Goal: Transaction & Acquisition: Purchase product/service

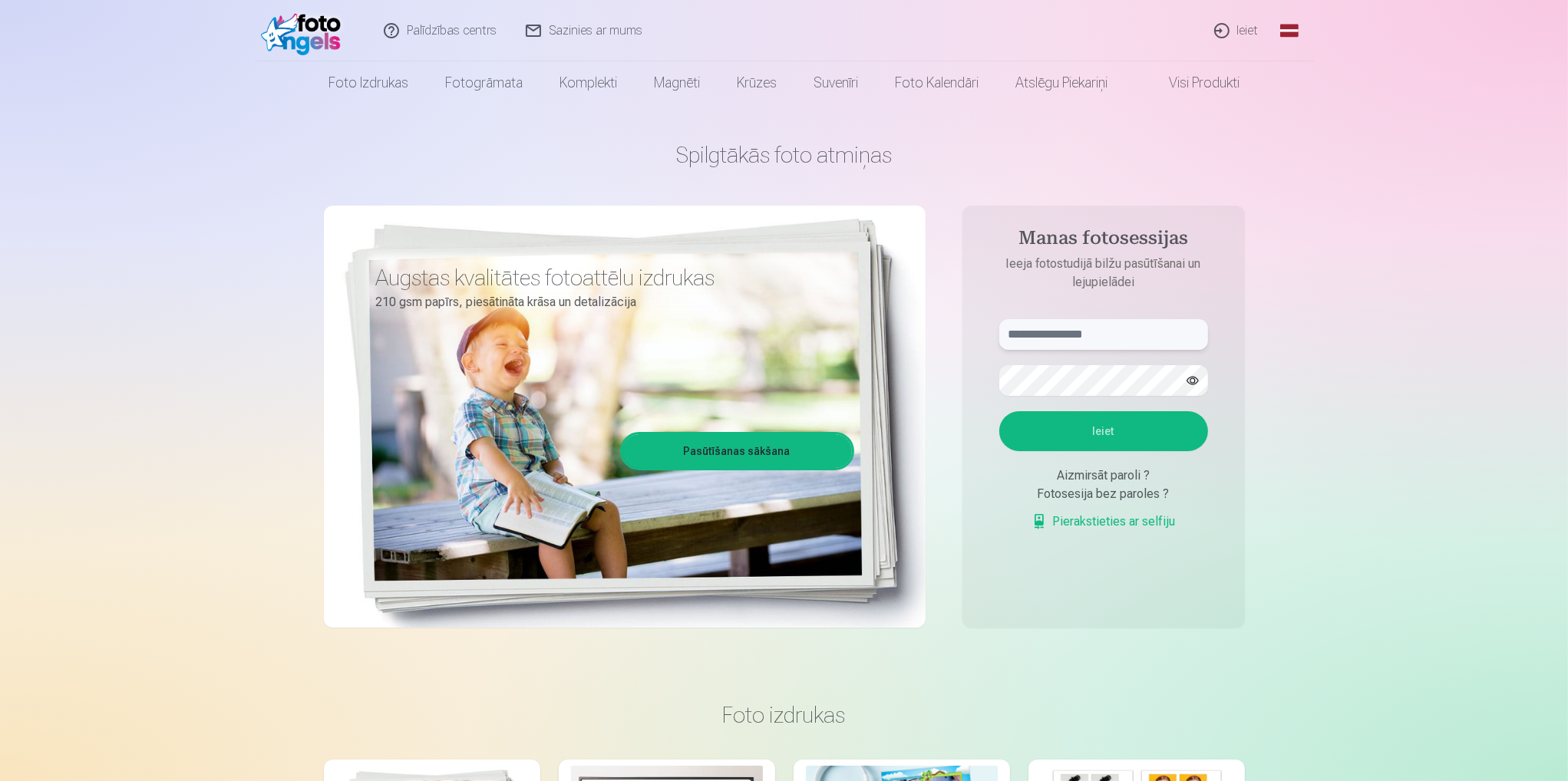
click at [1096, 330] on input "text" at bounding box center [1104, 334] width 209 height 31
type input "**********"
click at [999, 411] on button "Ieiet" at bounding box center [1104, 430] width 209 height 40
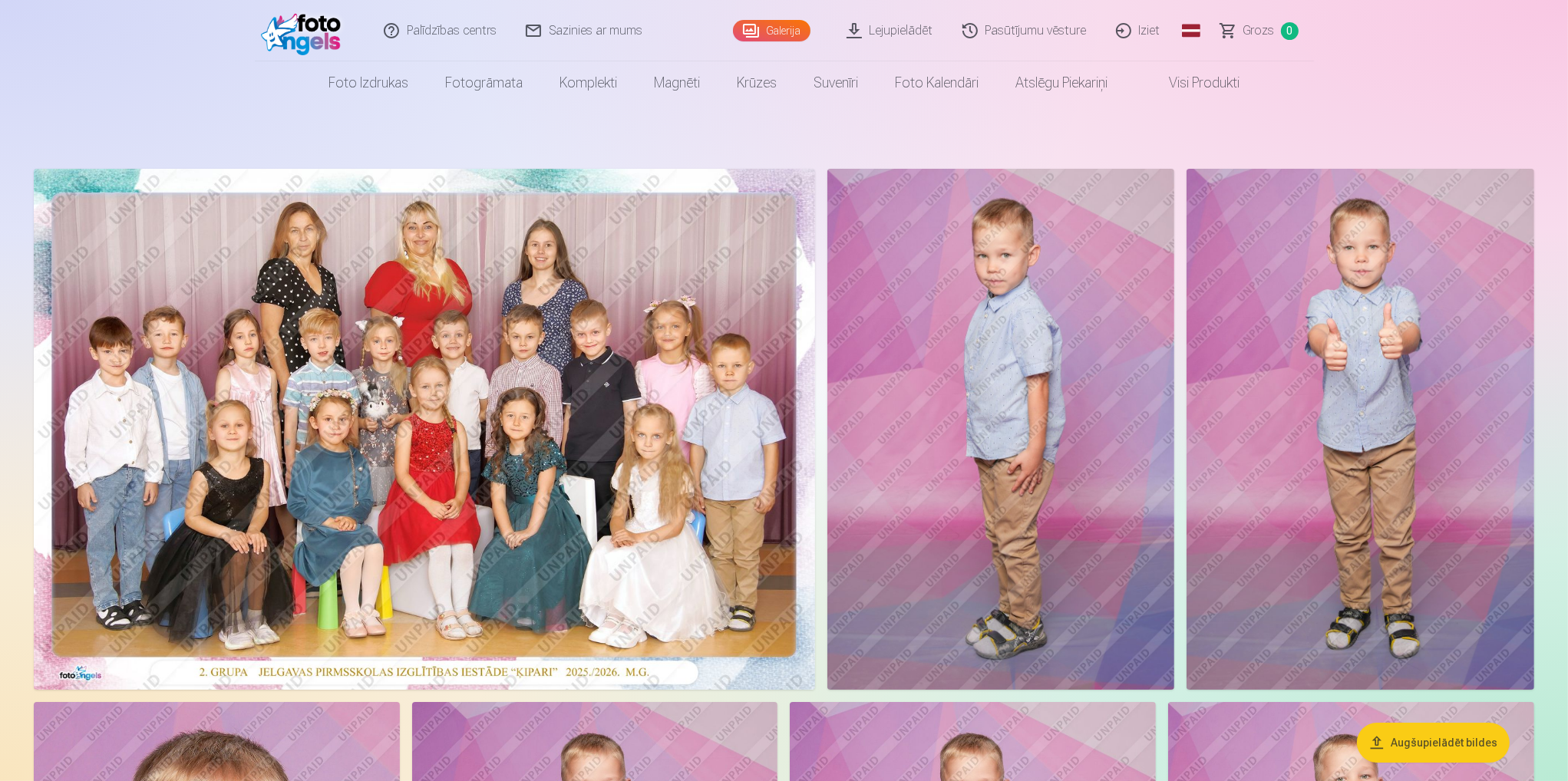
click at [797, 31] on link "Galerija" at bounding box center [771, 30] width 78 height 21
click at [1019, 36] on link "Pasūtījumu vēsture" at bounding box center [1025, 31] width 154 height 61
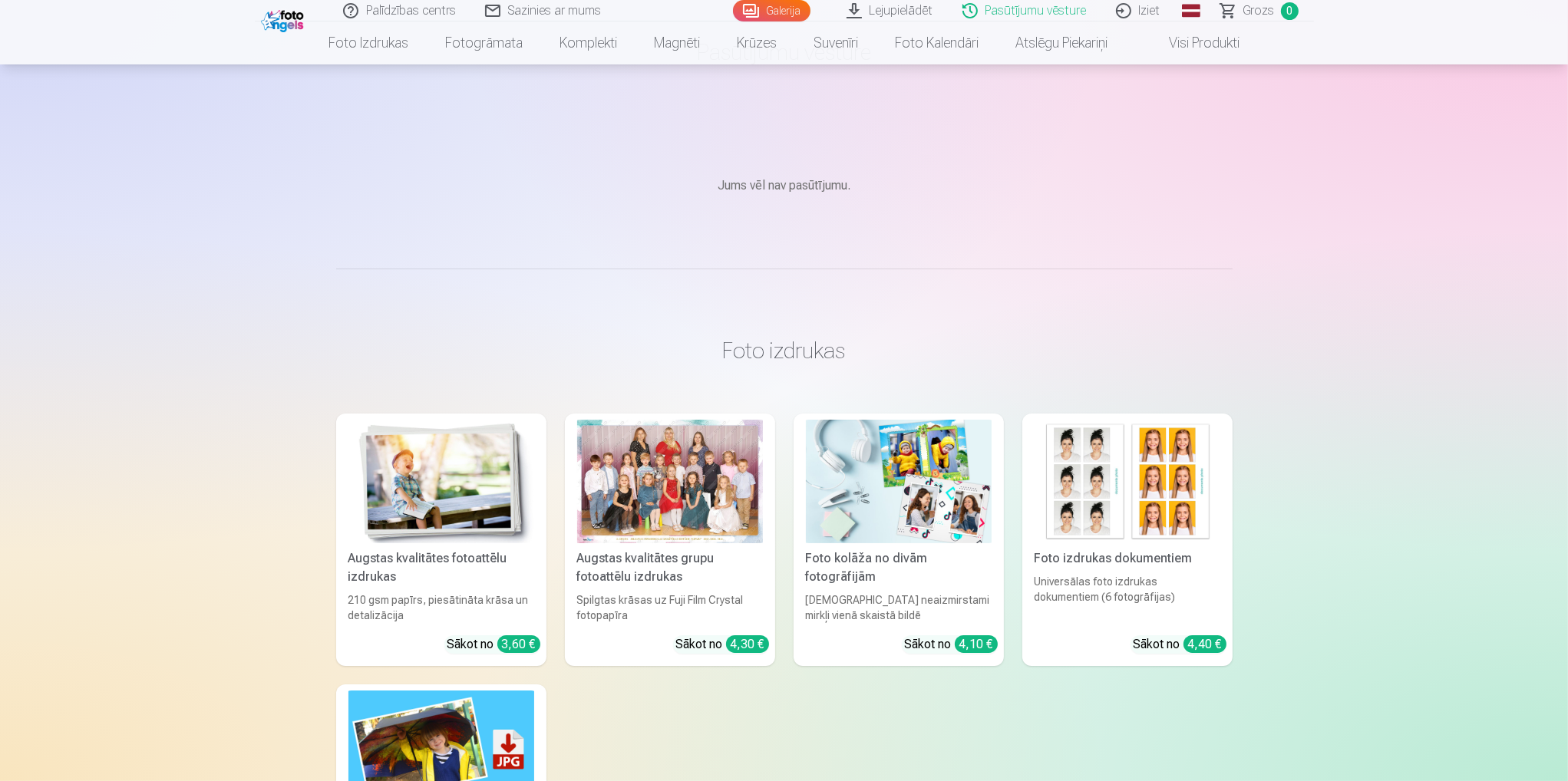
scroll to position [77, 0]
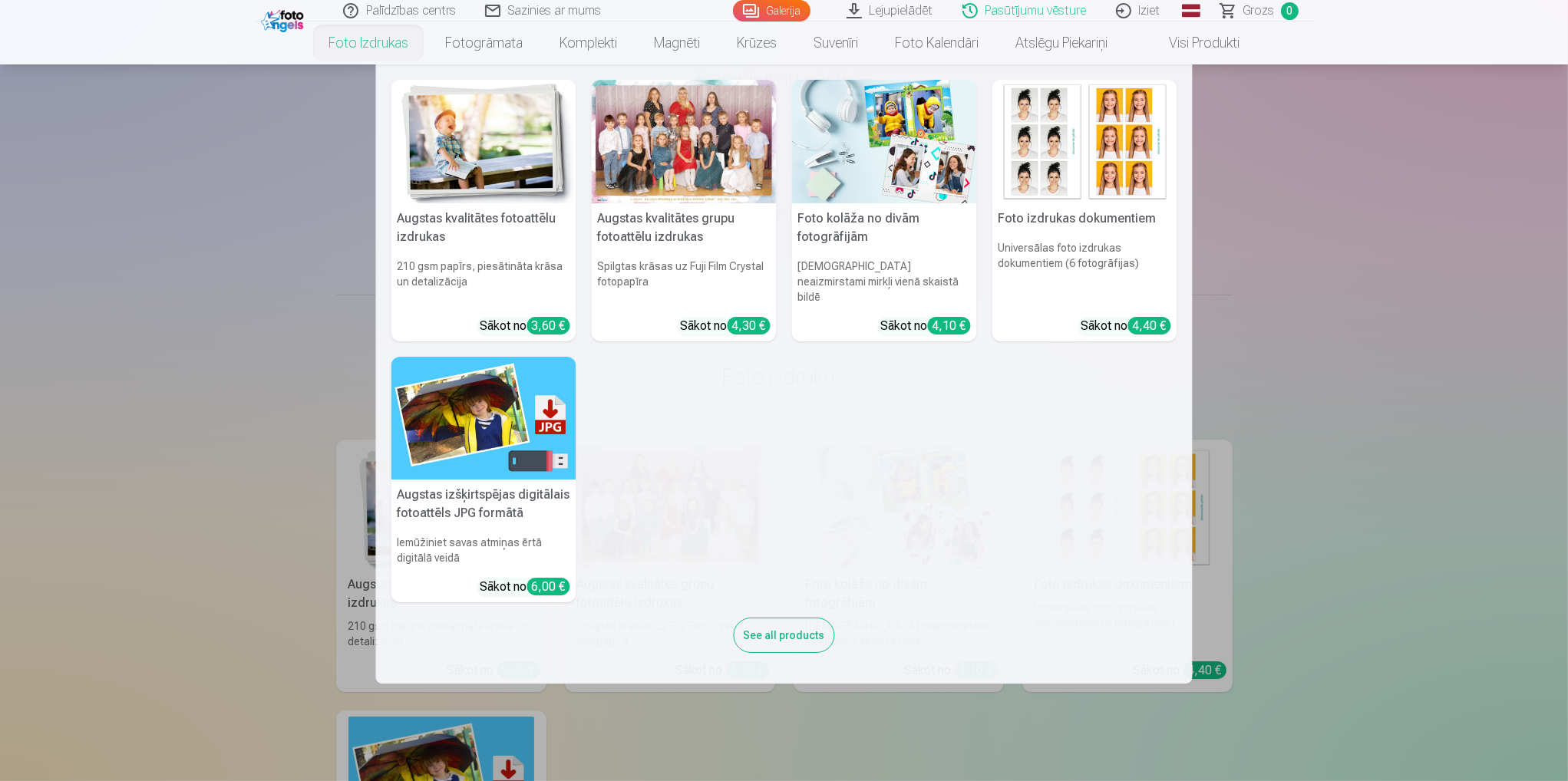
click at [395, 44] on link "Foto izdrukas" at bounding box center [368, 42] width 117 height 43
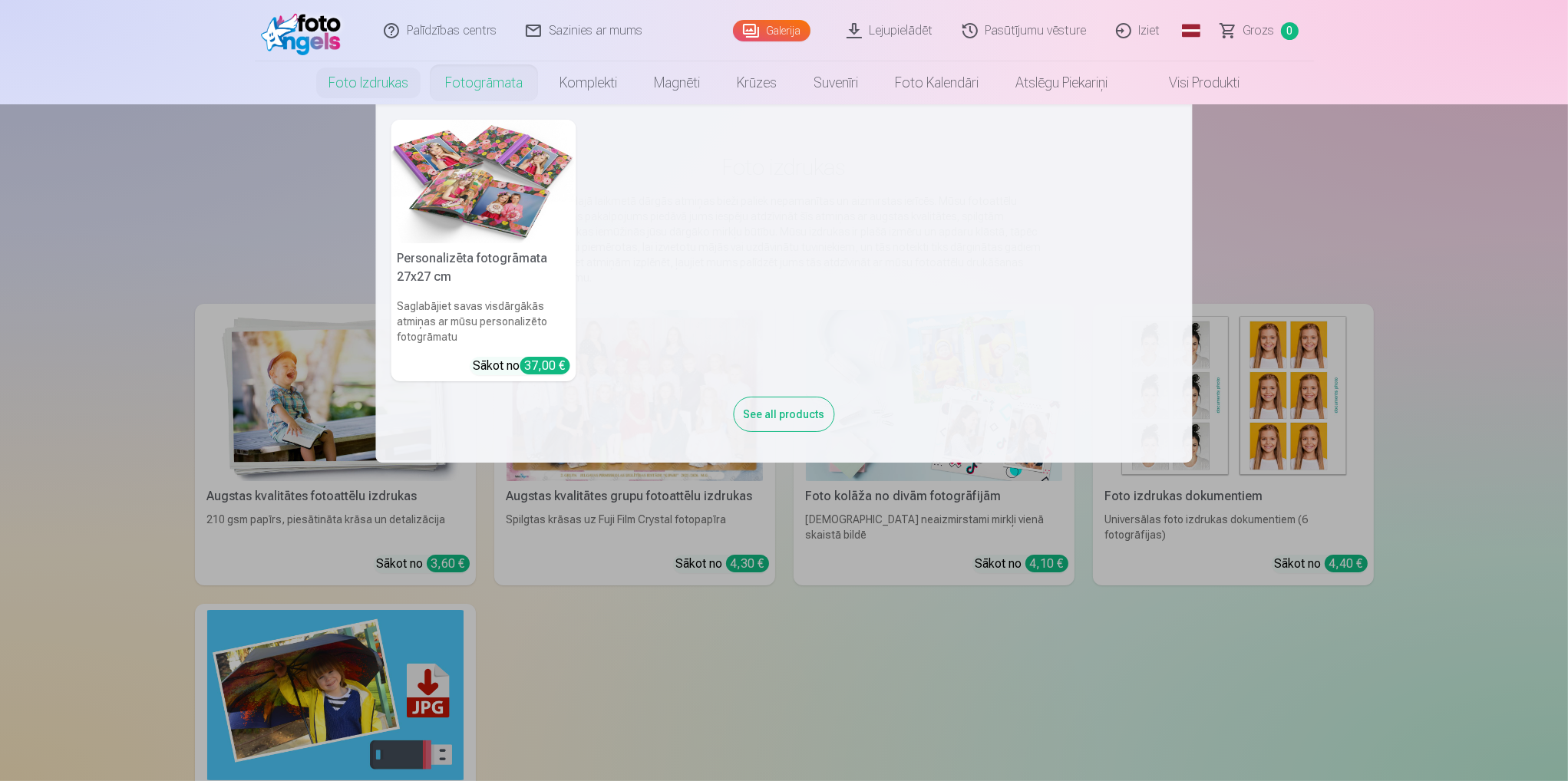
click at [486, 88] on link "Fotogrāmata" at bounding box center [484, 82] width 115 height 43
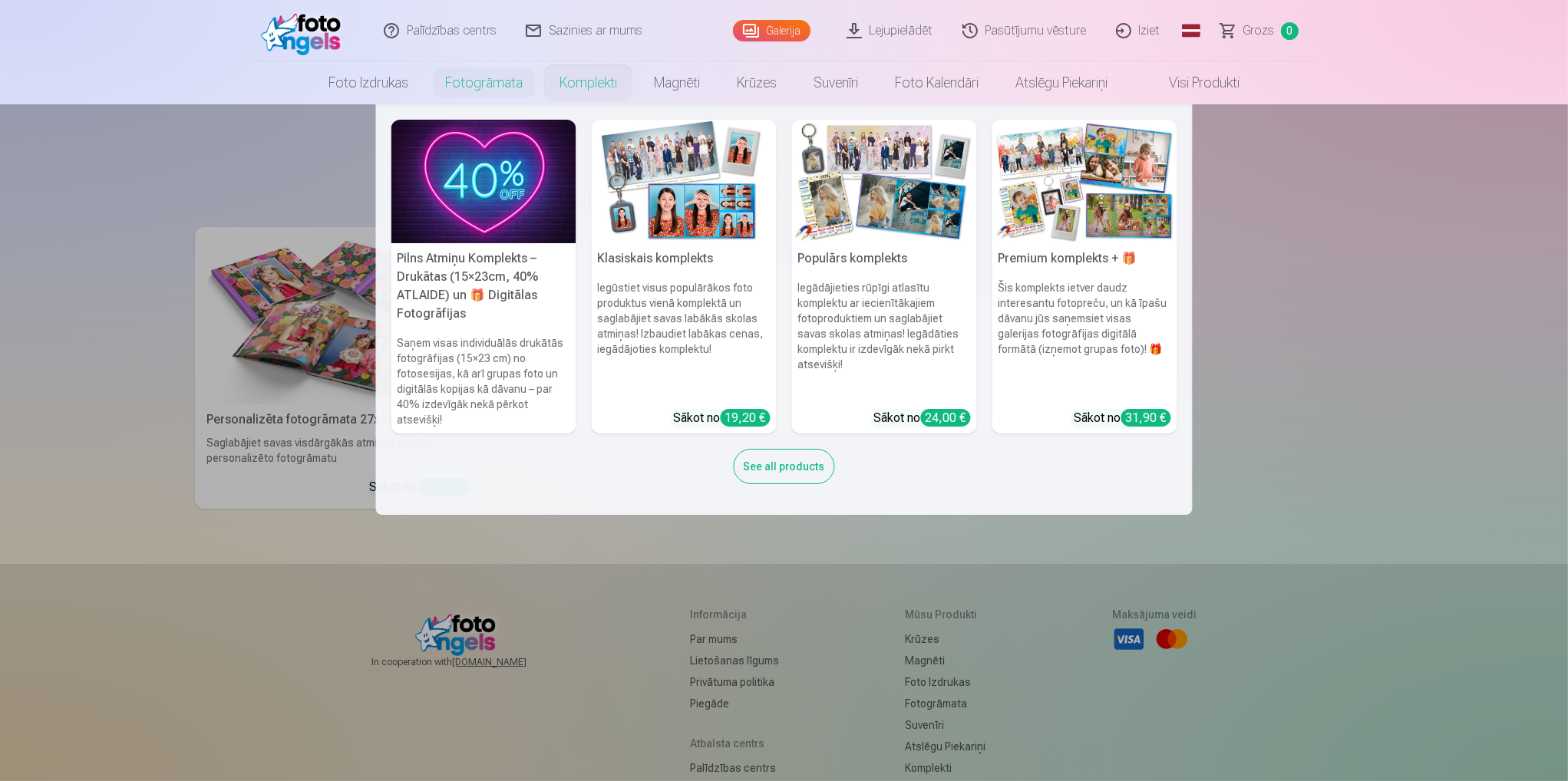
click at [579, 84] on link "Komplekti" at bounding box center [588, 82] width 94 height 43
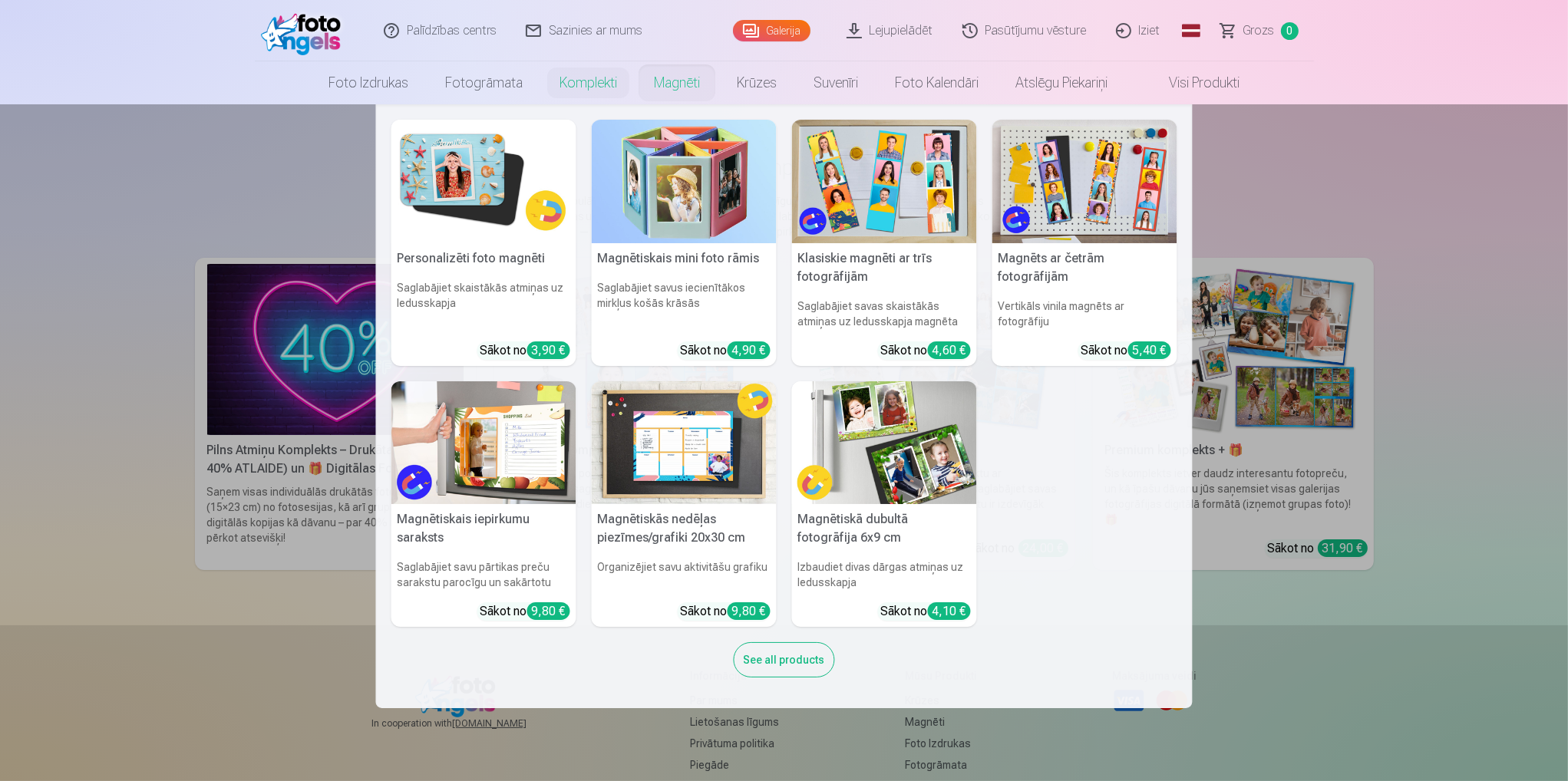
click at [685, 86] on link "Magnēti" at bounding box center [677, 82] width 83 height 43
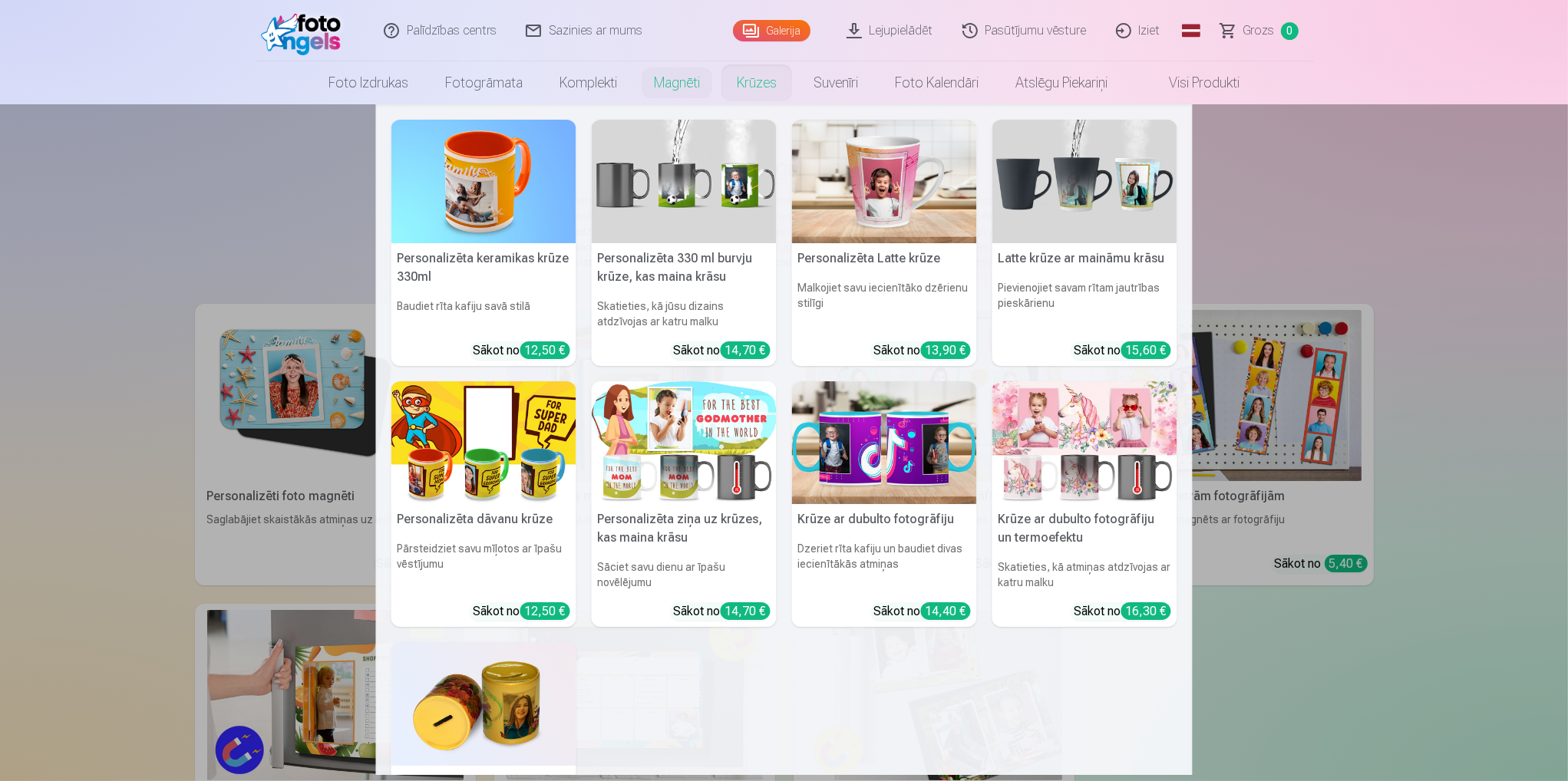
click at [762, 85] on link "Krūzes" at bounding box center [757, 82] width 77 height 43
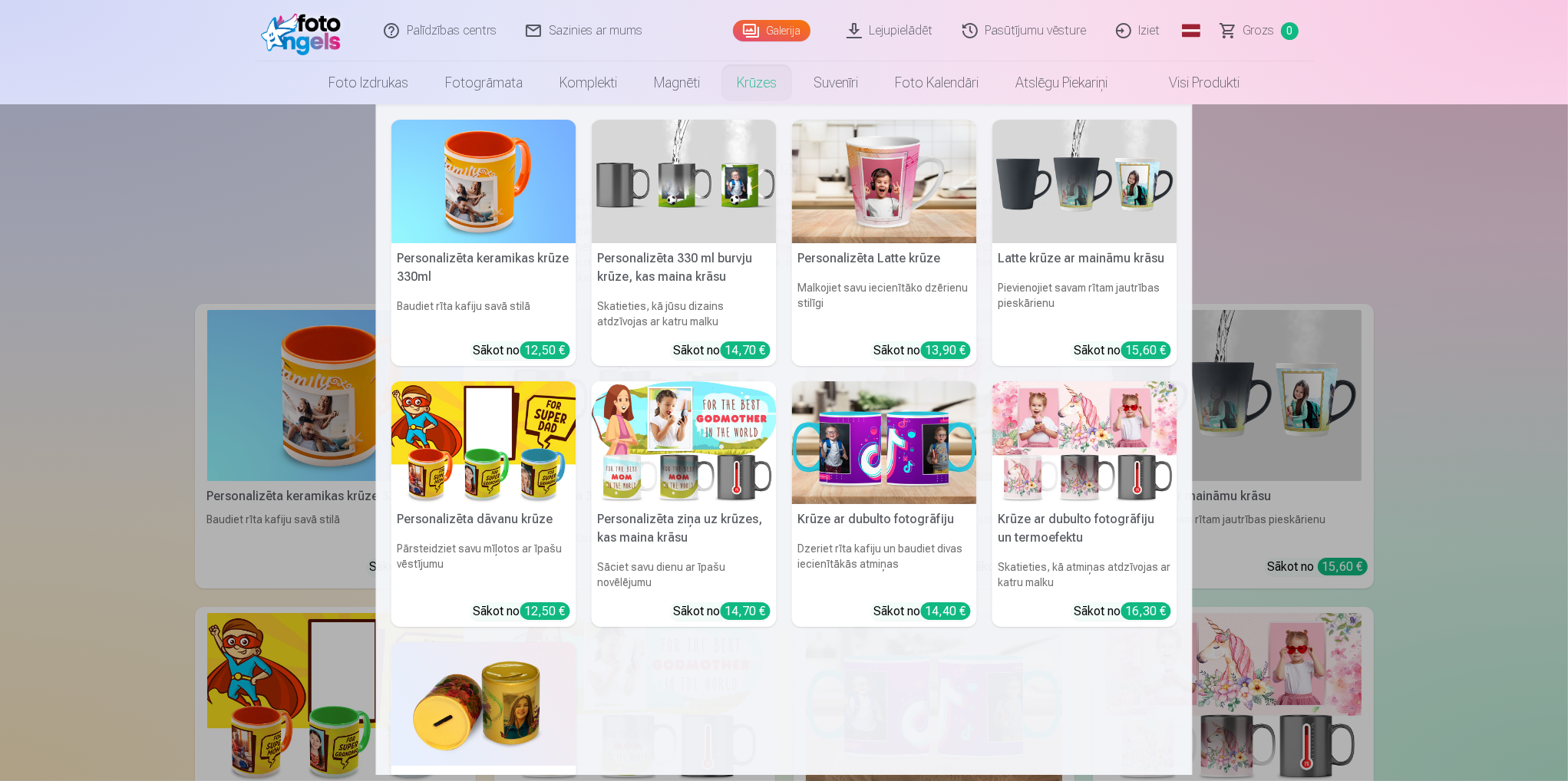
click at [746, 81] on link "Krūzes" at bounding box center [757, 82] width 77 height 43
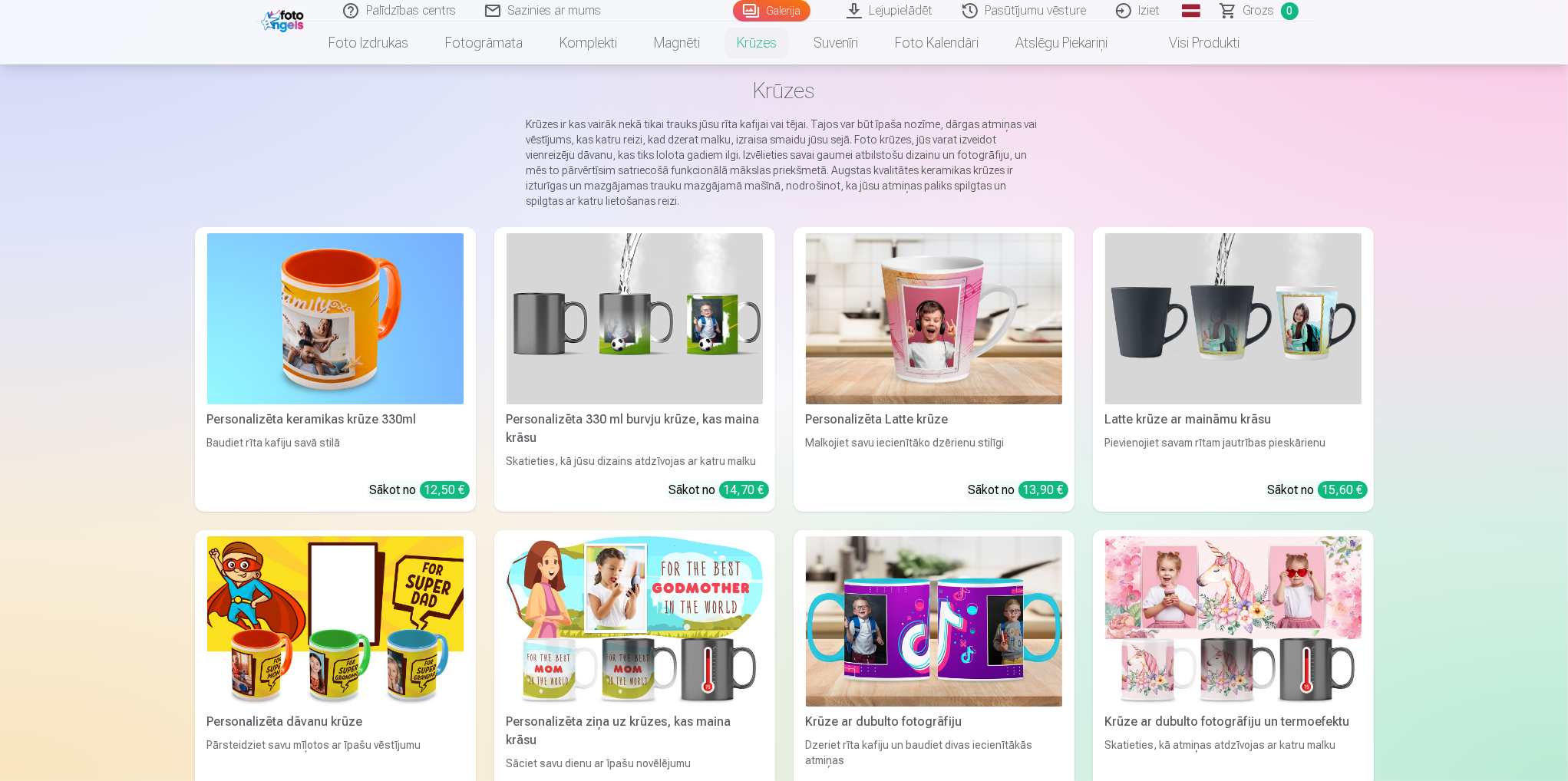
scroll to position [154, 0]
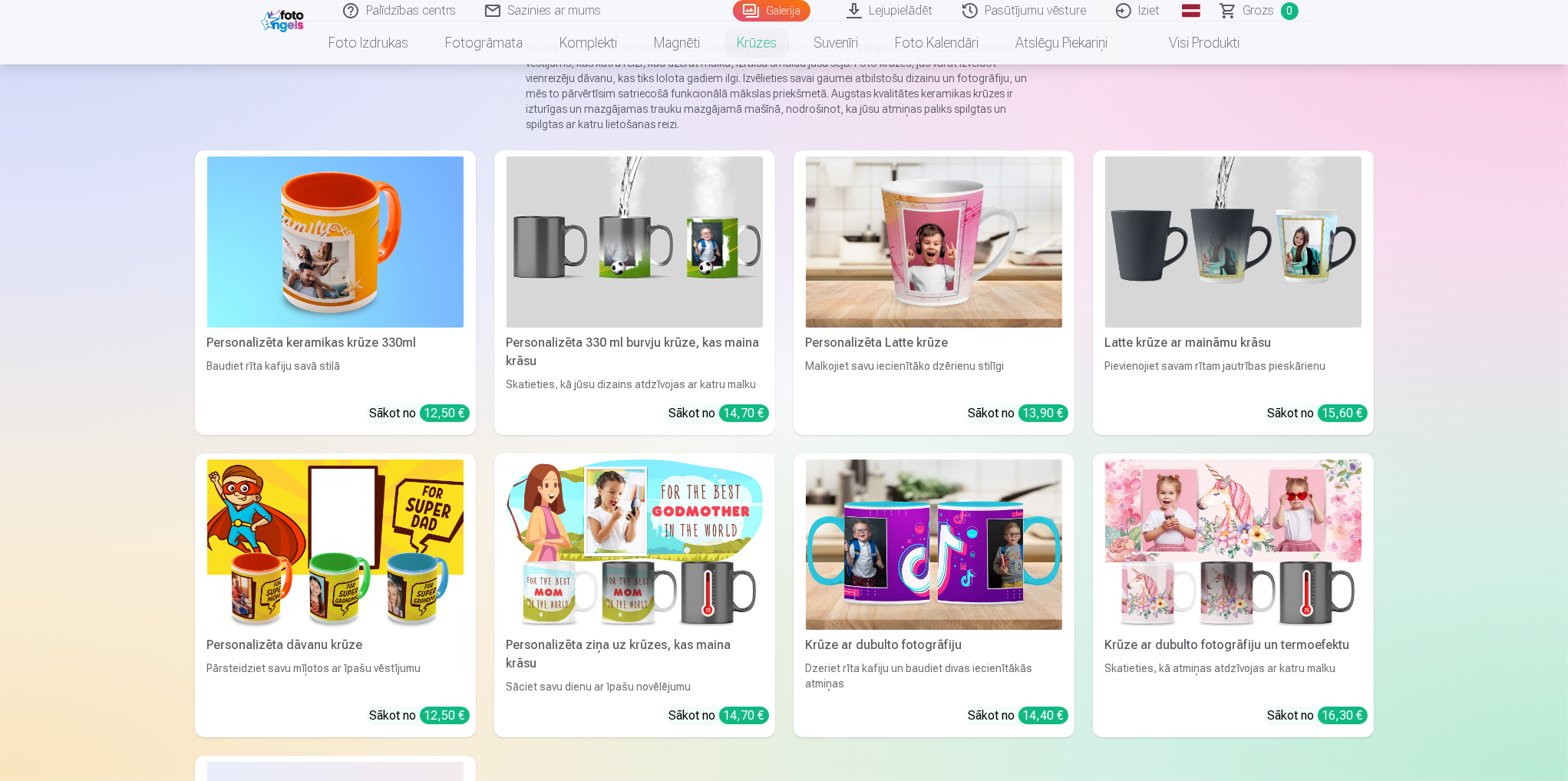
click at [405, 242] on img at bounding box center [335, 242] width 256 height 171
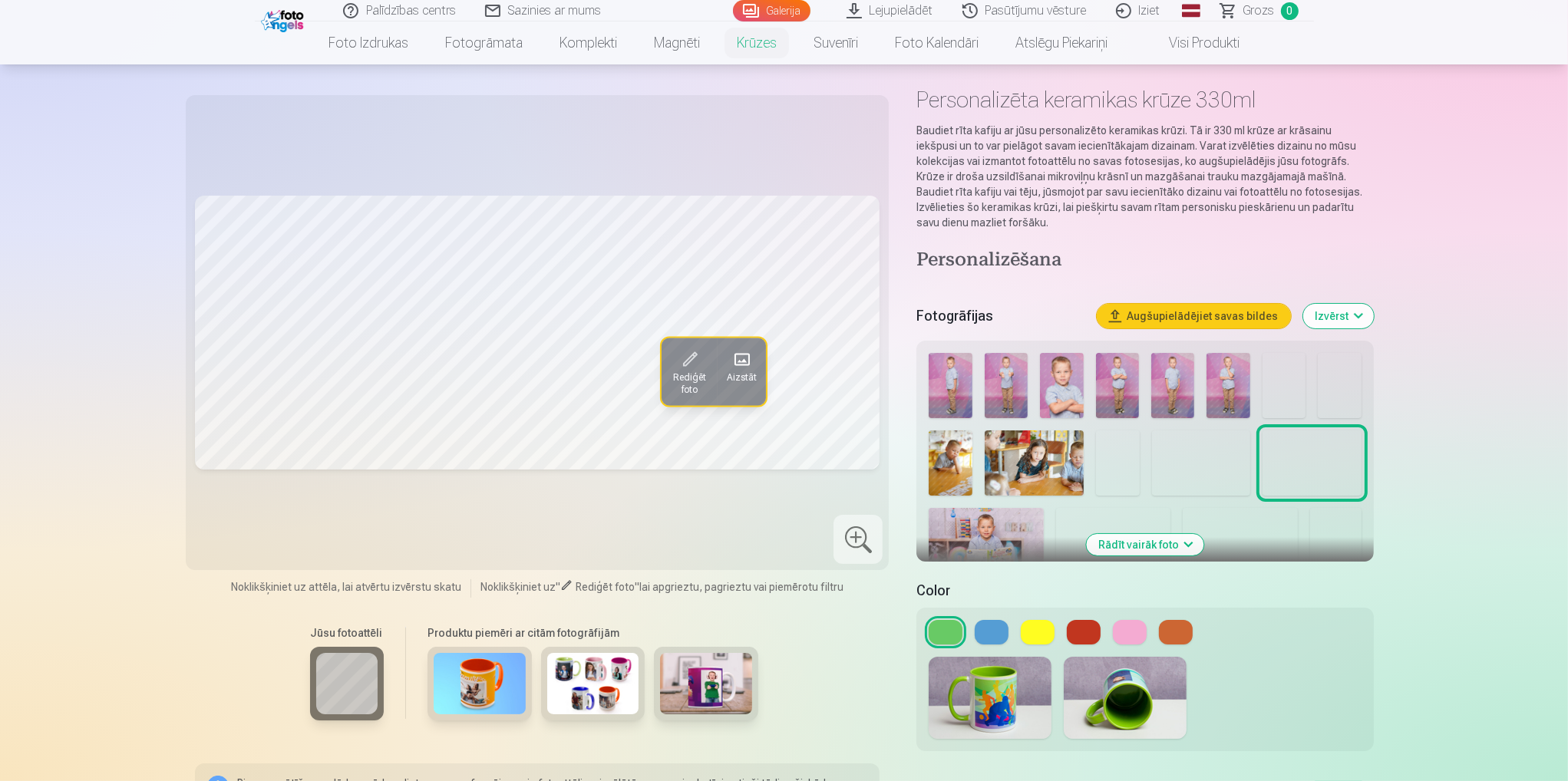
scroll to position [154, 0]
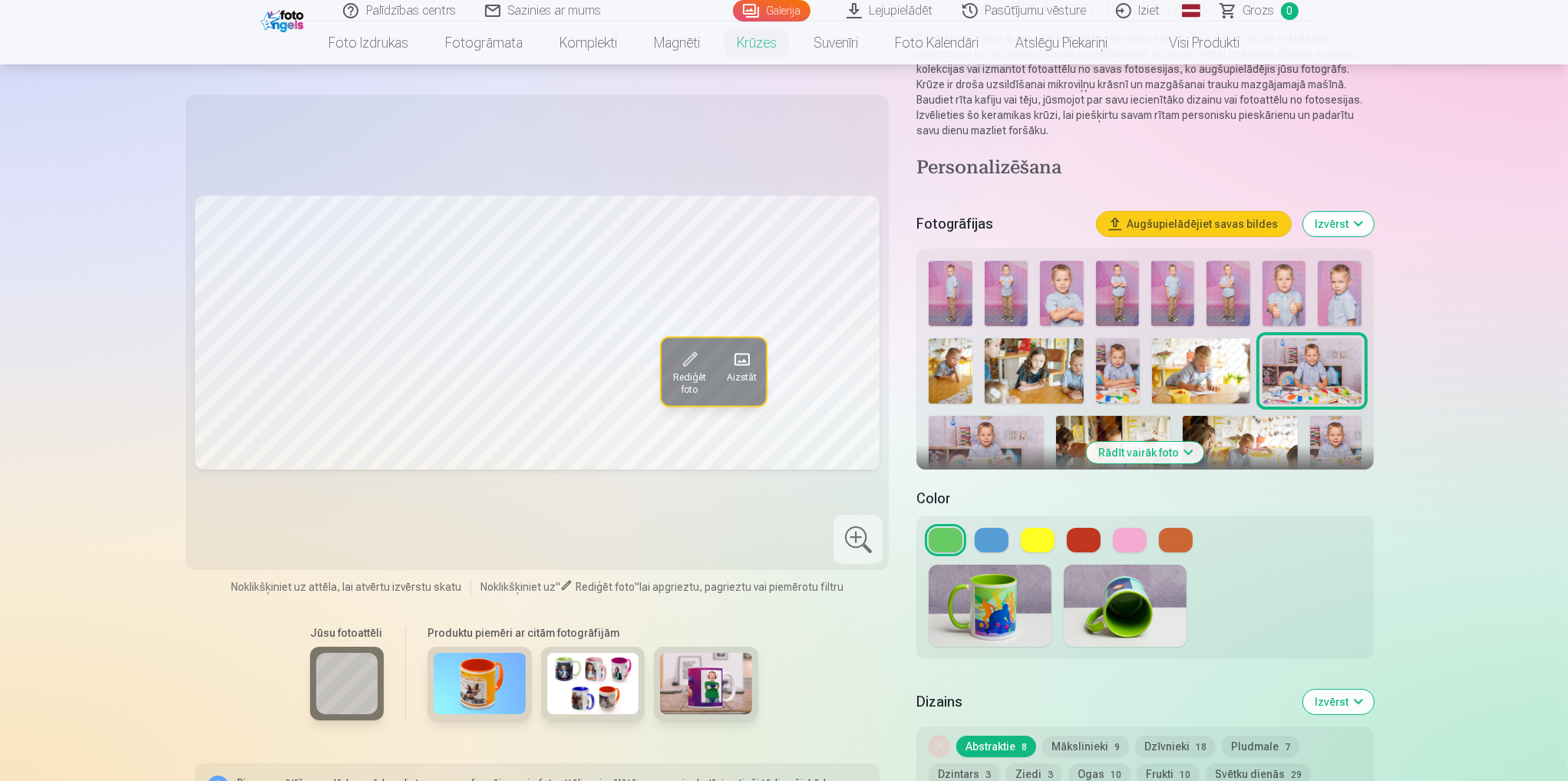
click at [999, 605] on img at bounding box center [990, 605] width 123 height 82
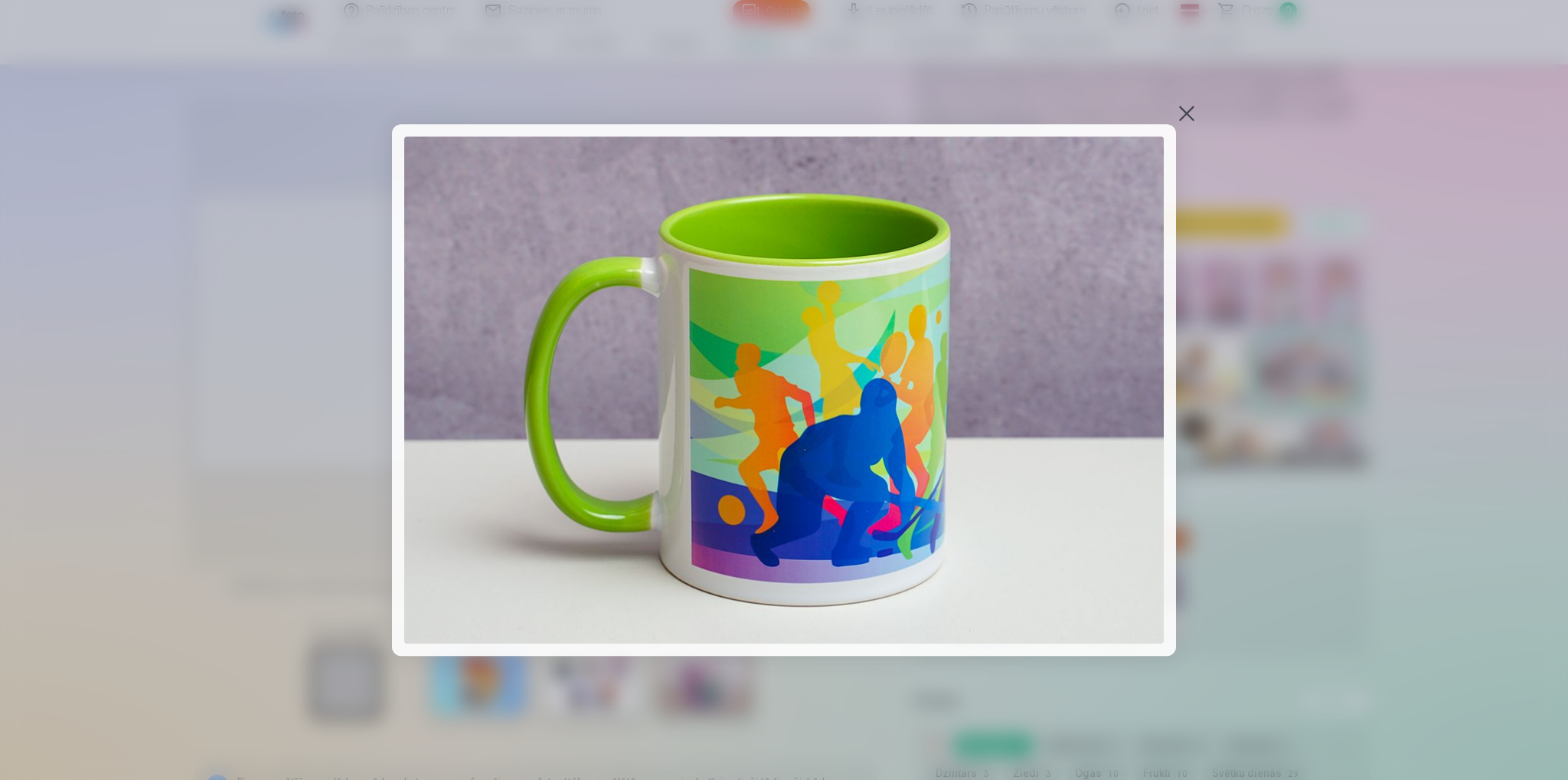
click at [1195, 117] on div at bounding box center [1187, 113] width 21 height 21
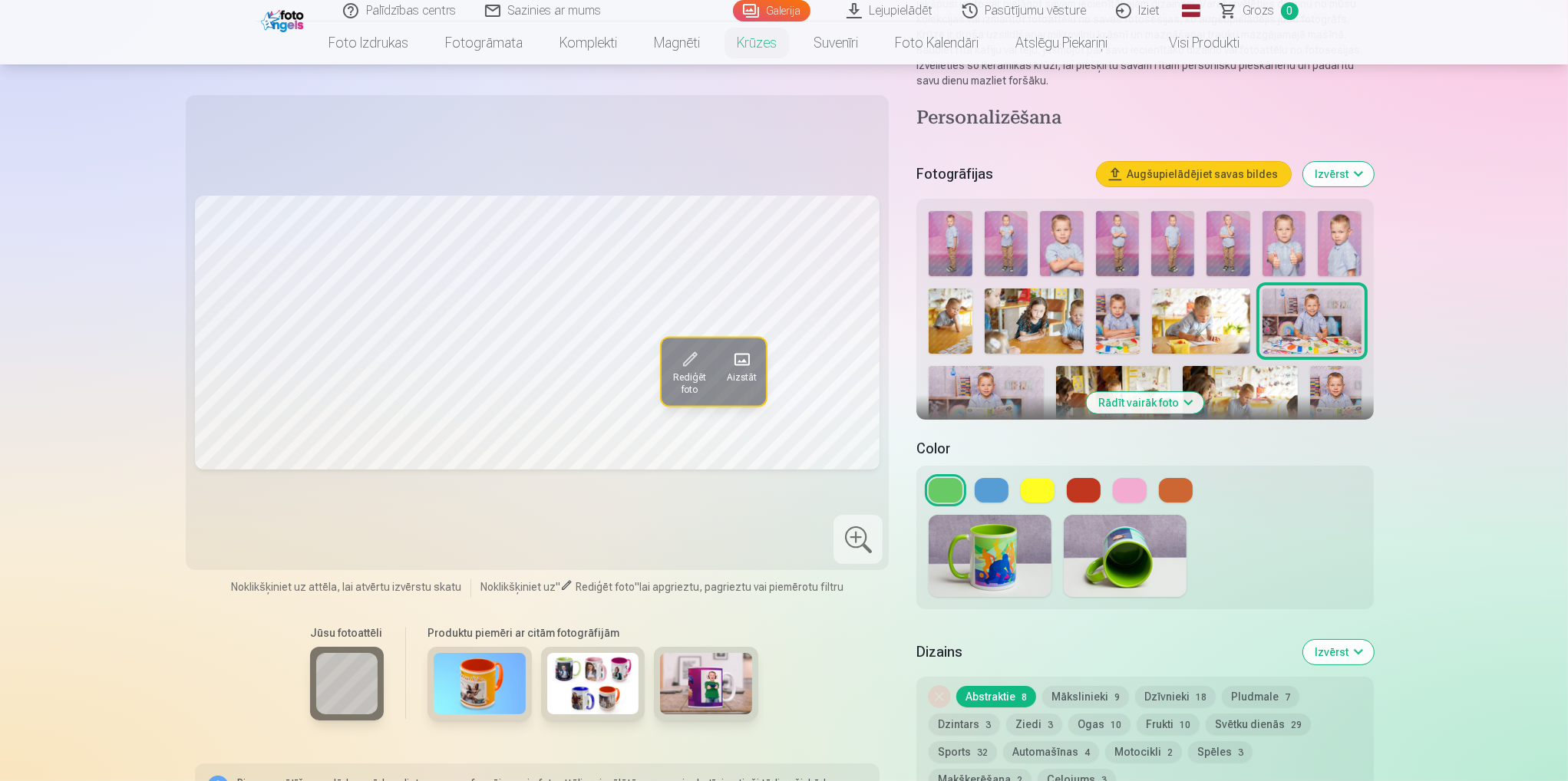
scroll to position [230, 0]
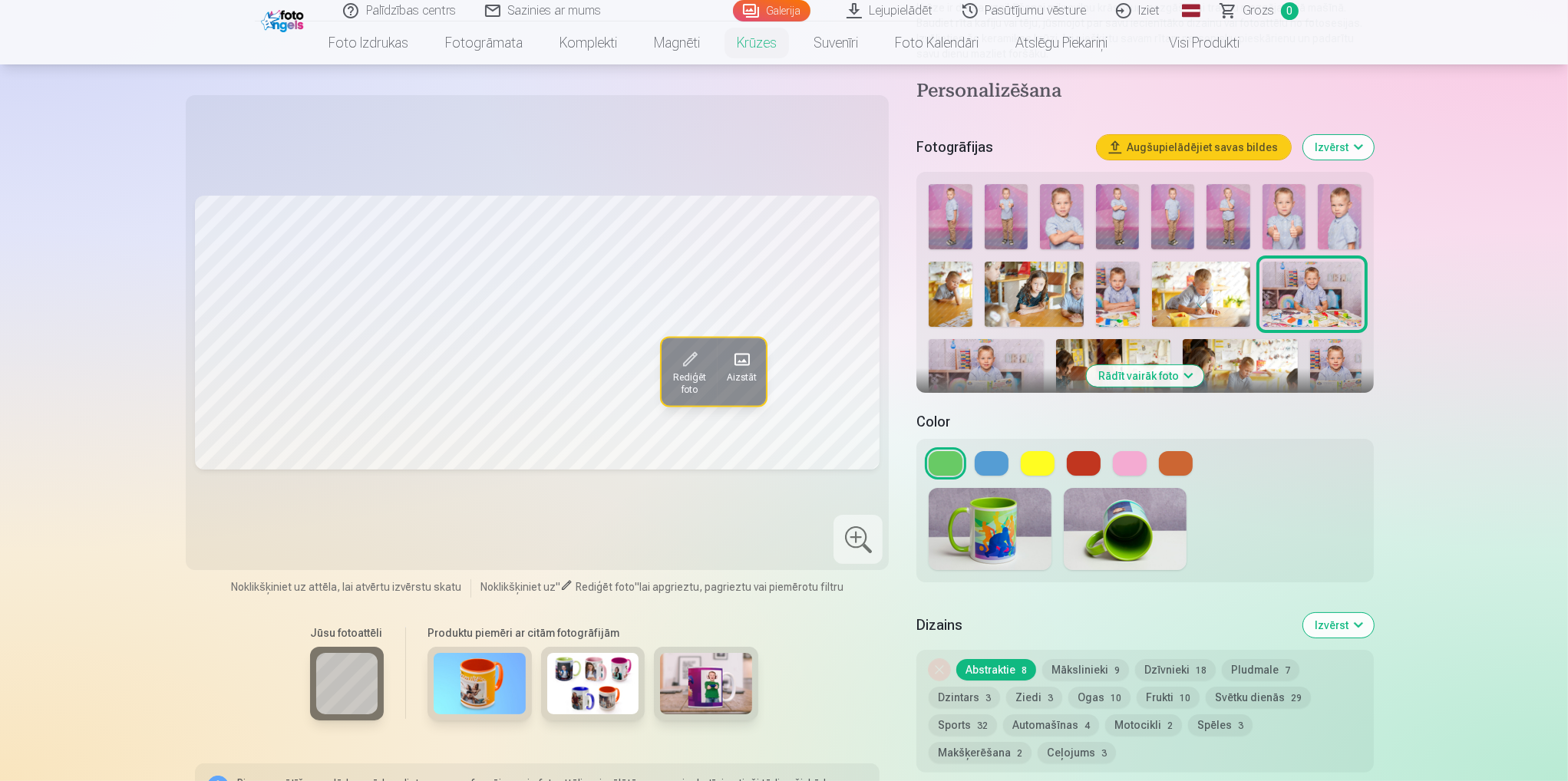
click at [1123, 522] on img at bounding box center [1125, 529] width 123 height 82
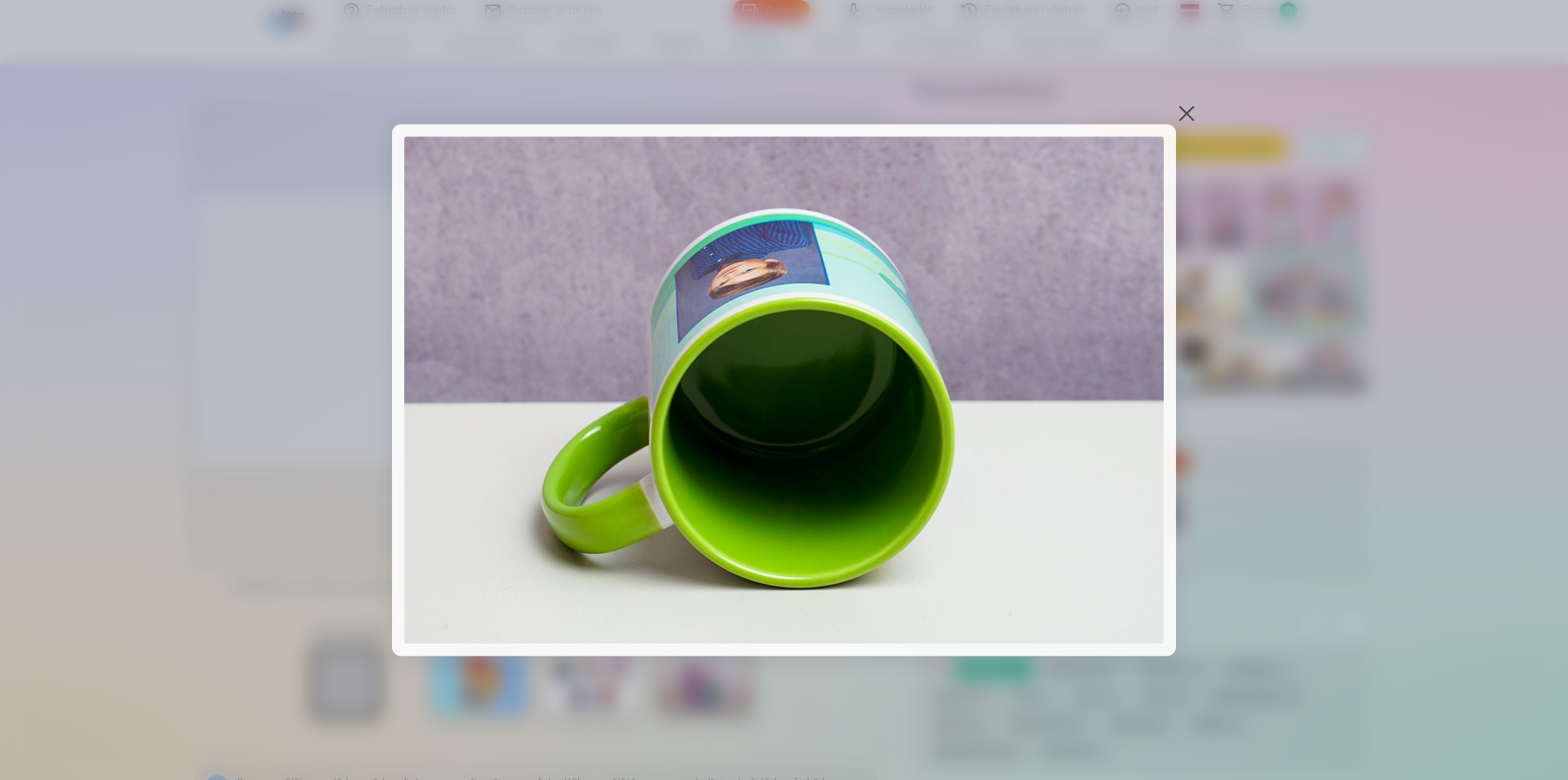
click at [1182, 111] on div at bounding box center [1187, 113] width 21 height 21
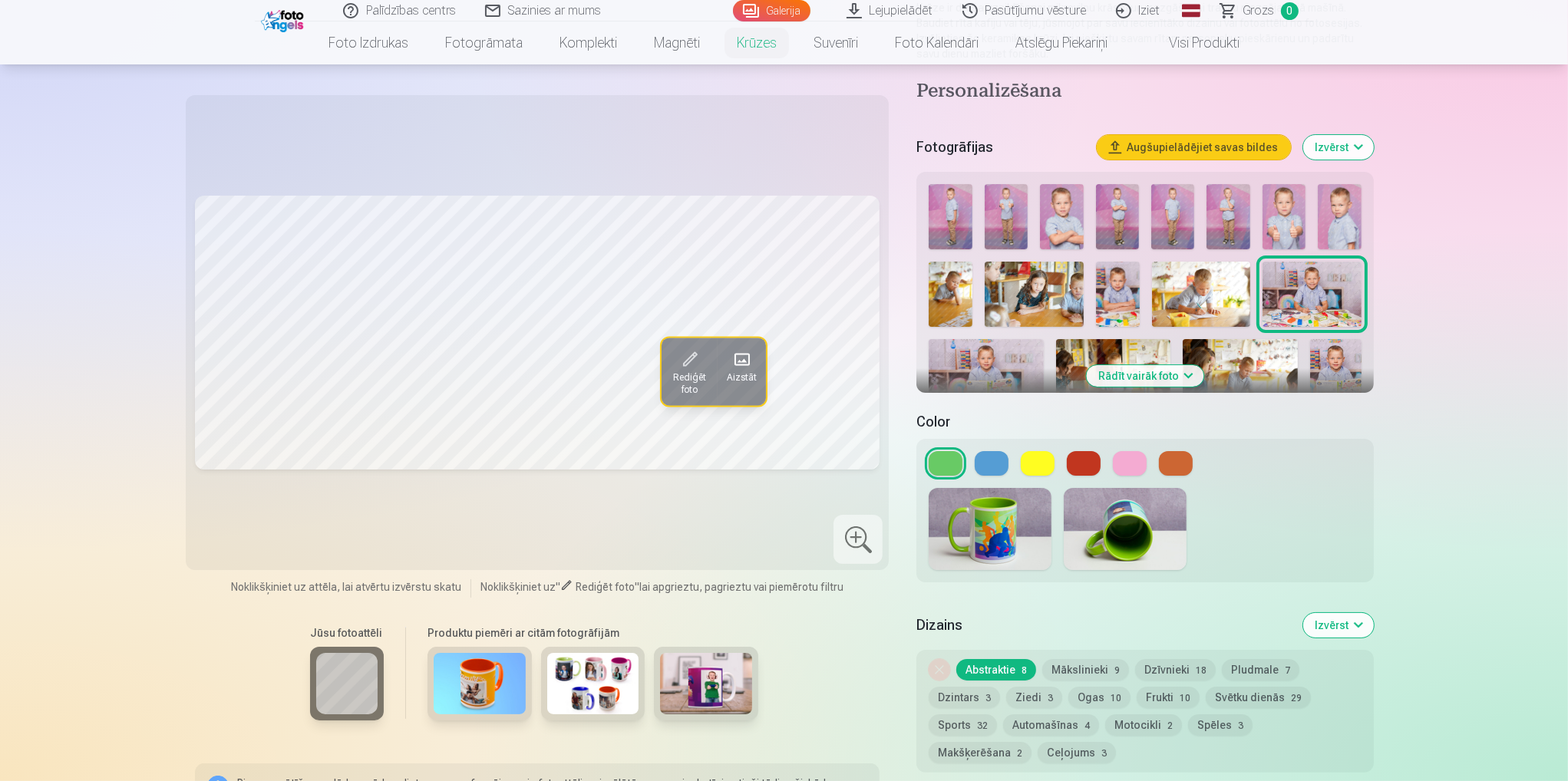
click at [999, 453] on button at bounding box center [991, 463] width 34 height 24
click at [1025, 452] on button at bounding box center [1037, 463] width 34 height 24
click at [1081, 451] on button at bounding box center [1083, 463] width 34 height 24
click at [1135, 451] on button at bounding box center [1129, 463] width 34 height 24
click at [1173, 452] on button at bounding box center [1175, 463] width 34 height 24
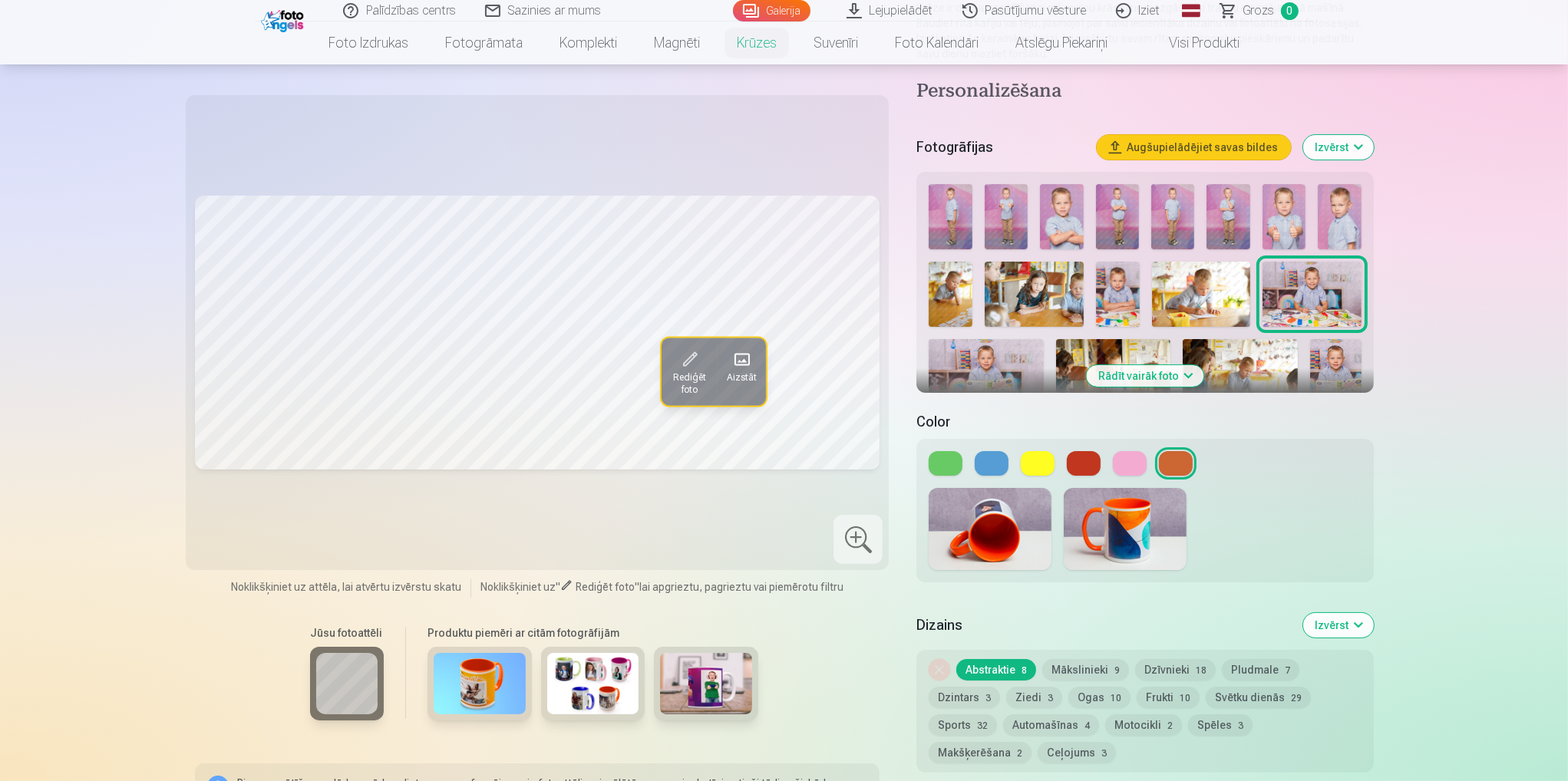
click at [1047, 451] on button at bounding box center [1037, 463] width 34 height 24
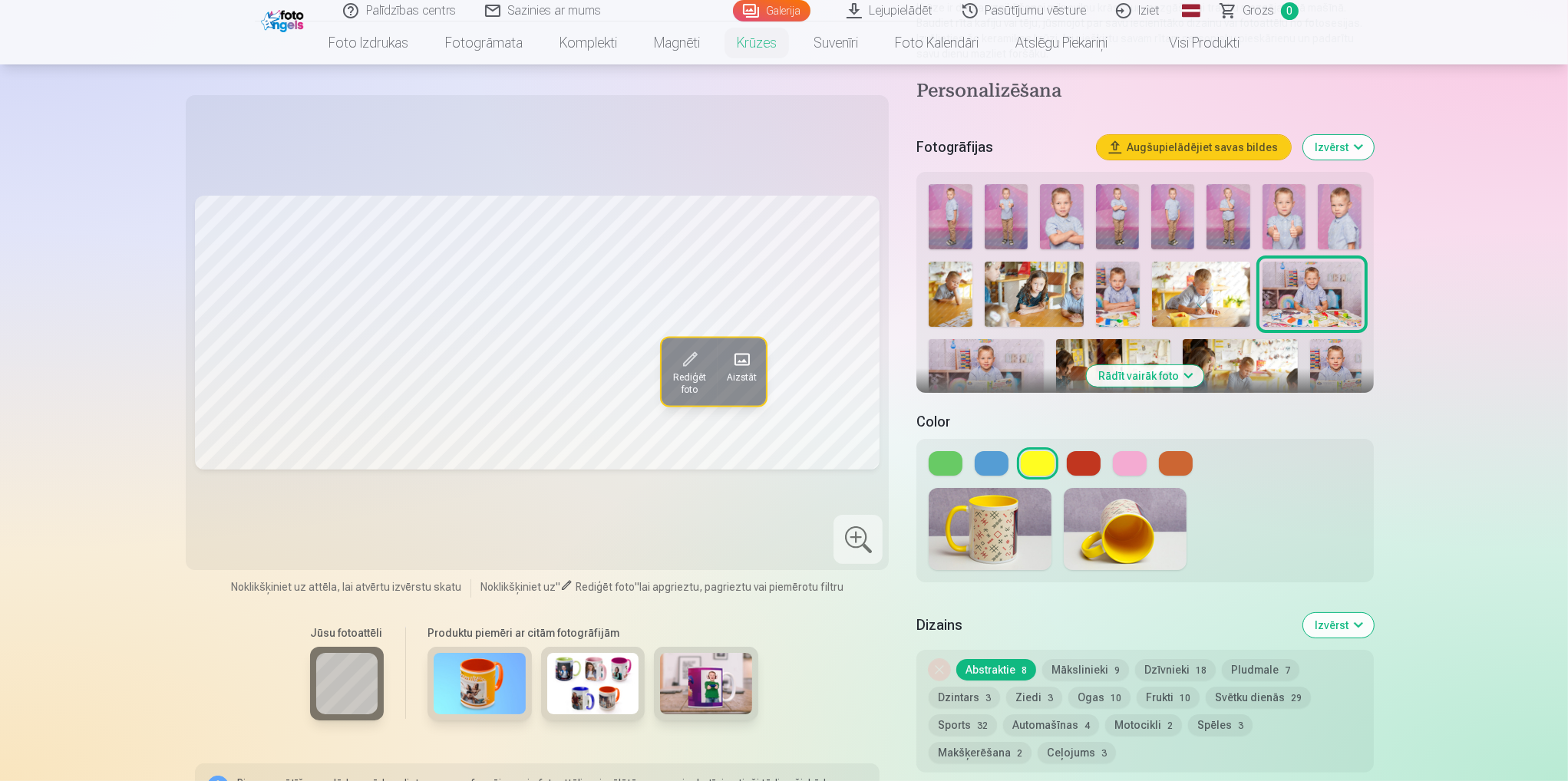
click at [951, 267] on img at bounding box center [951, 295] width 44 height 66
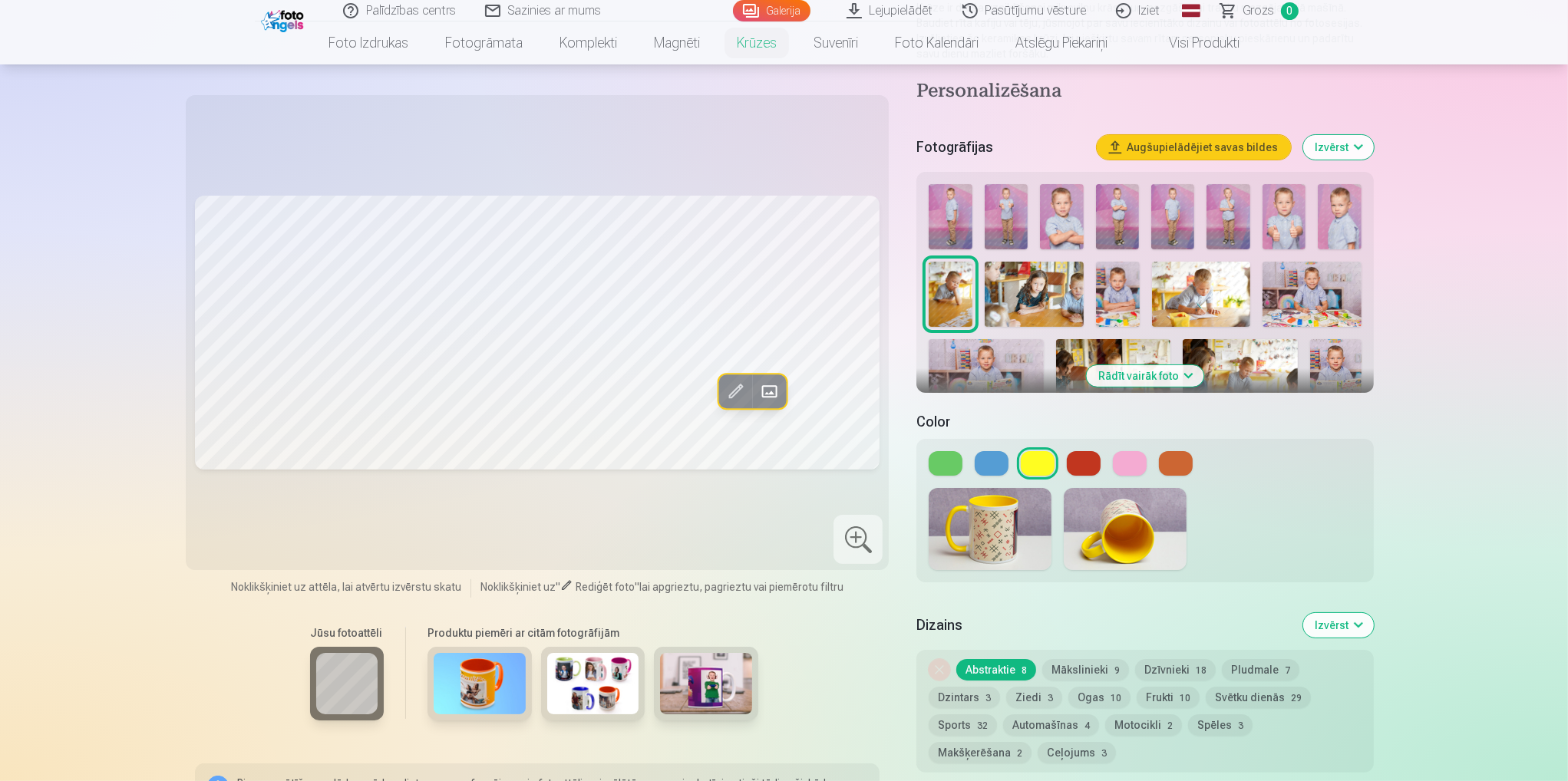
click at [944, 211] on img at bounding box center [950, 216] width 43 height 65
click at [1020, 197] on img at bounding box center [1006, 216] width 43 height 65
click at [1344, 200] on img at bounding box center [1339, 216] width 43 height 65
click at [1291, 267] on img at bounding box center [1311, 295] width 98 height 66
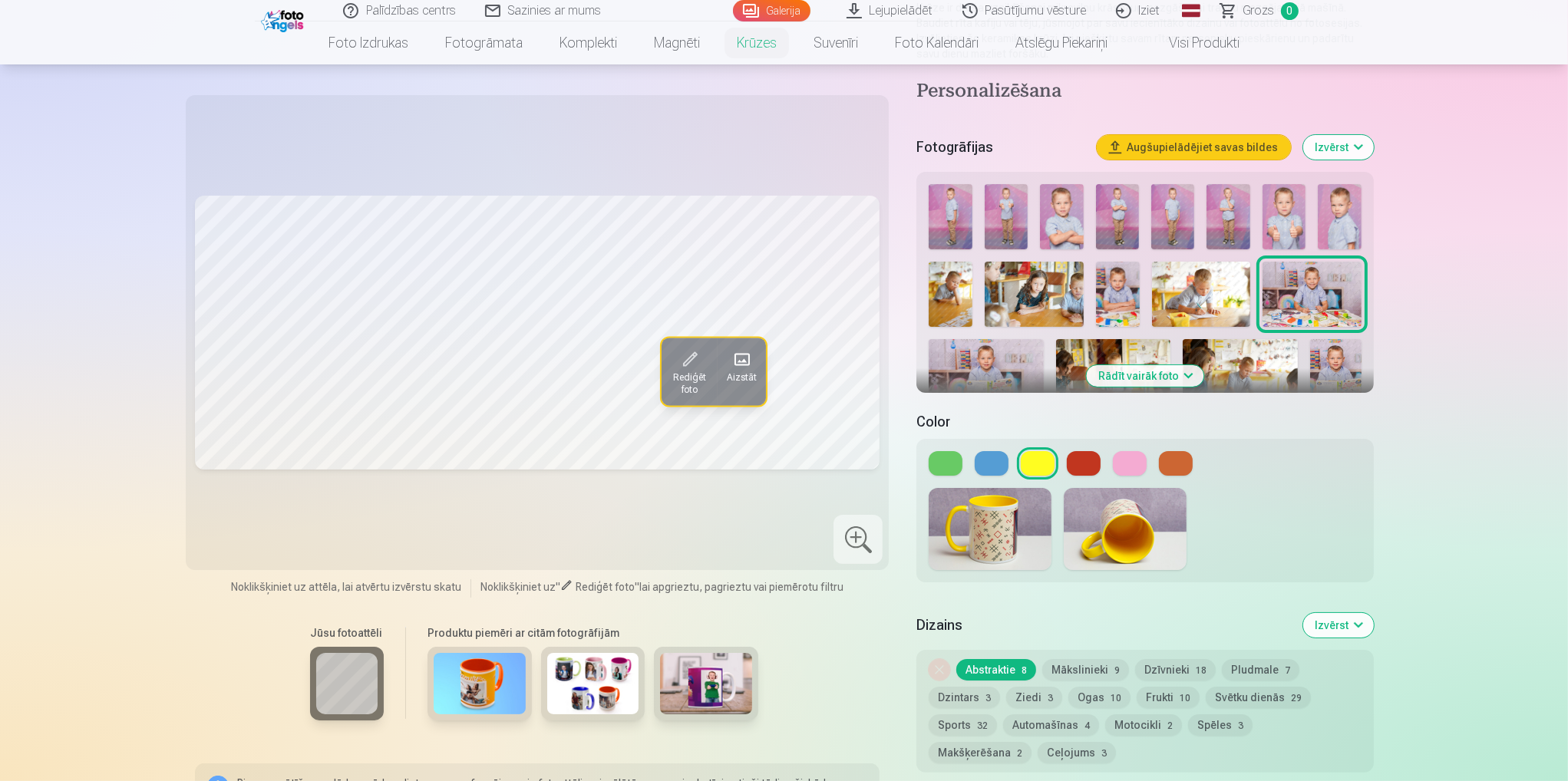
click at [1348, 353] on img at bounding box center [1335, 377] width 51 height 77
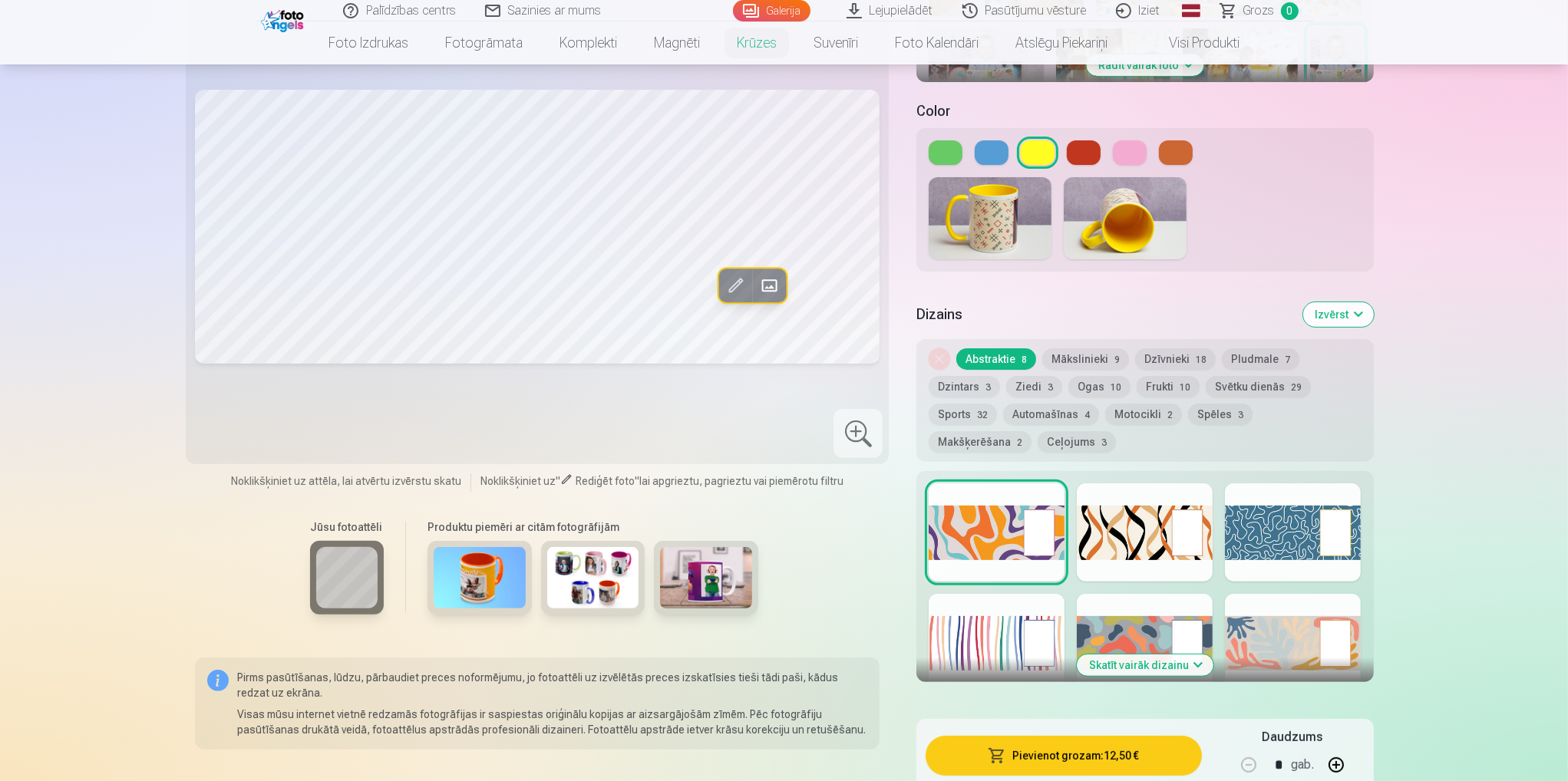
scroll to position [537, 0]
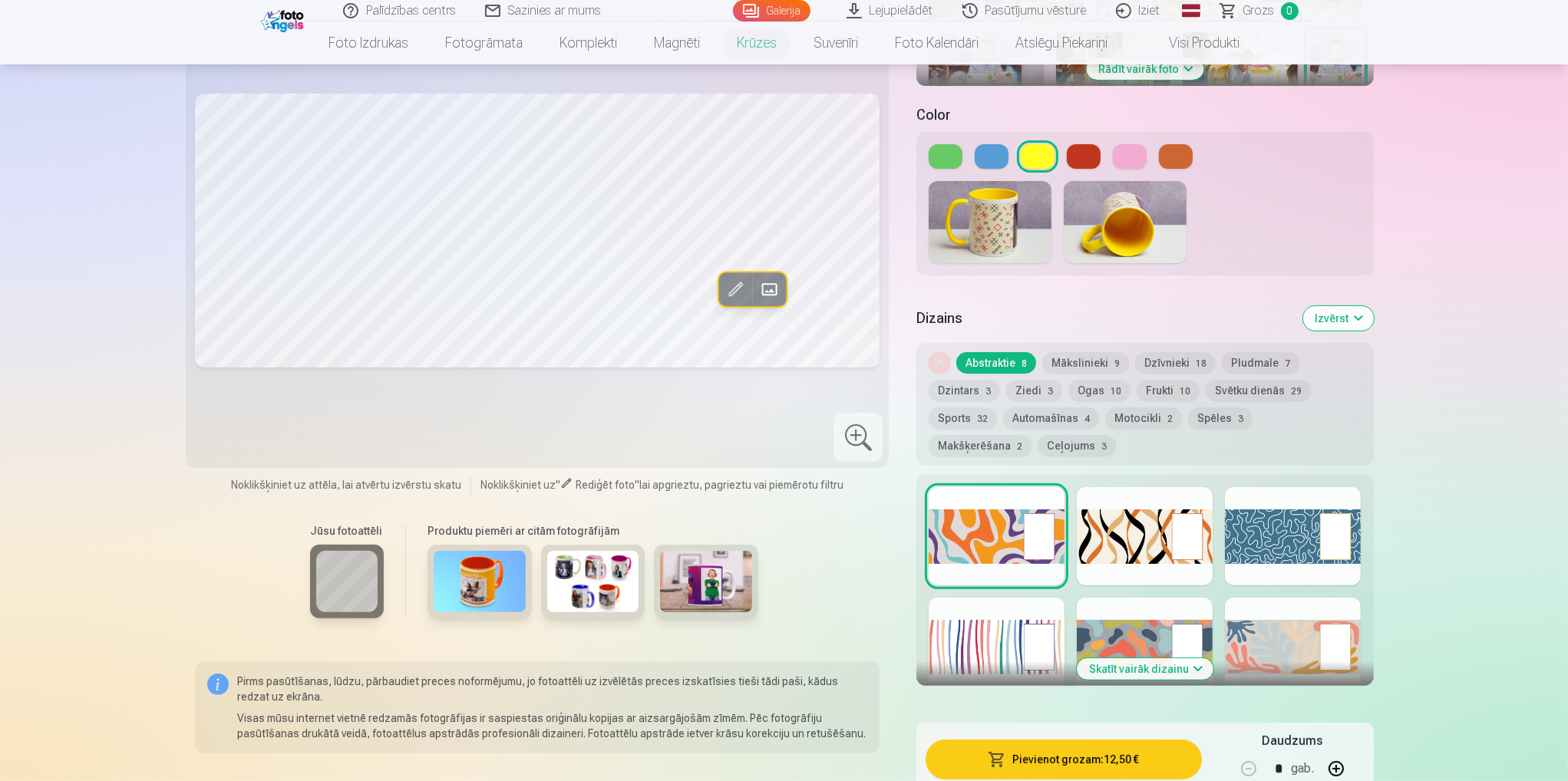
click at [973, 627] on div at bounding box center [996, 646] width 136 height 98
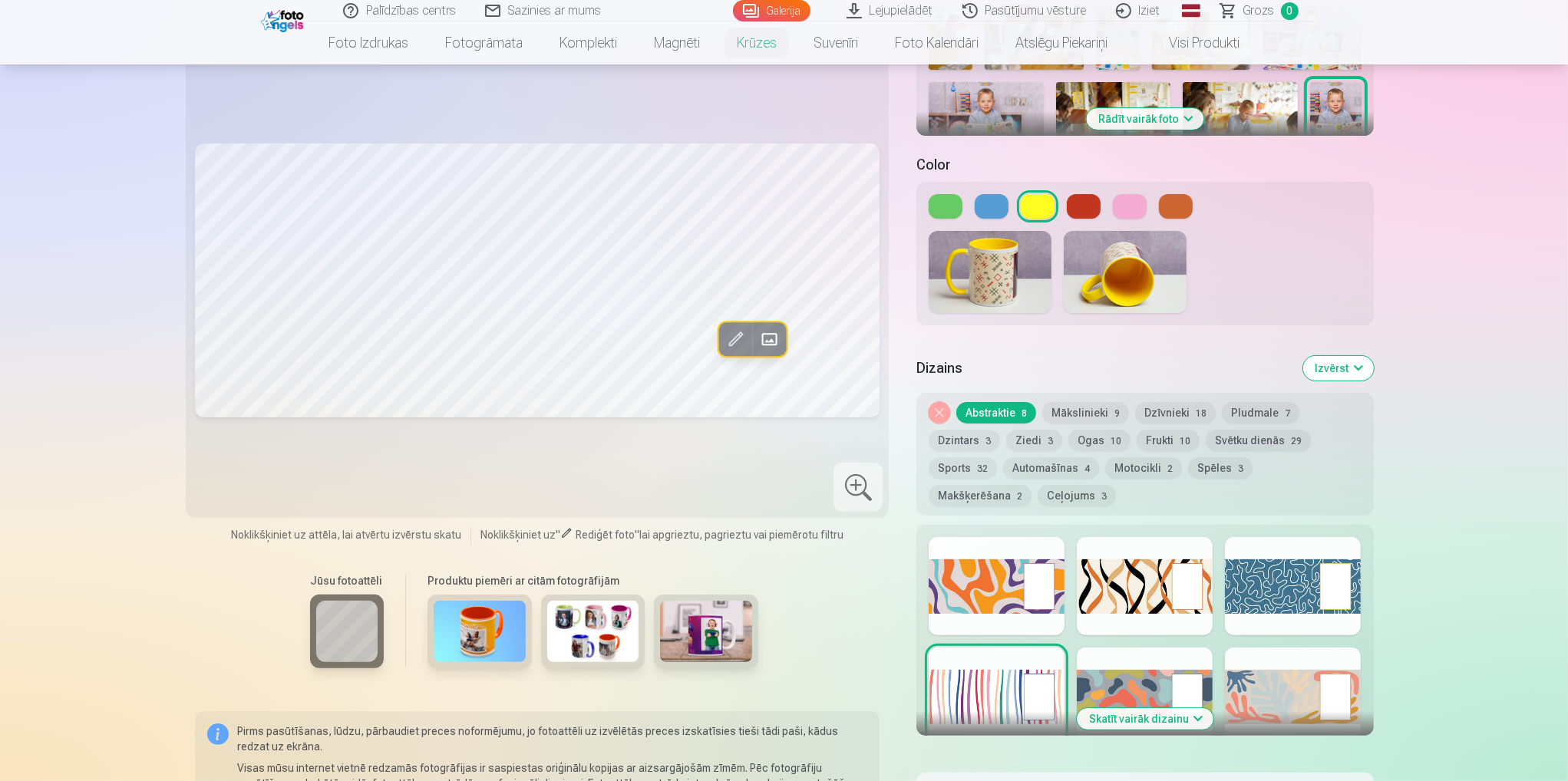
scroll to position [460, 0]
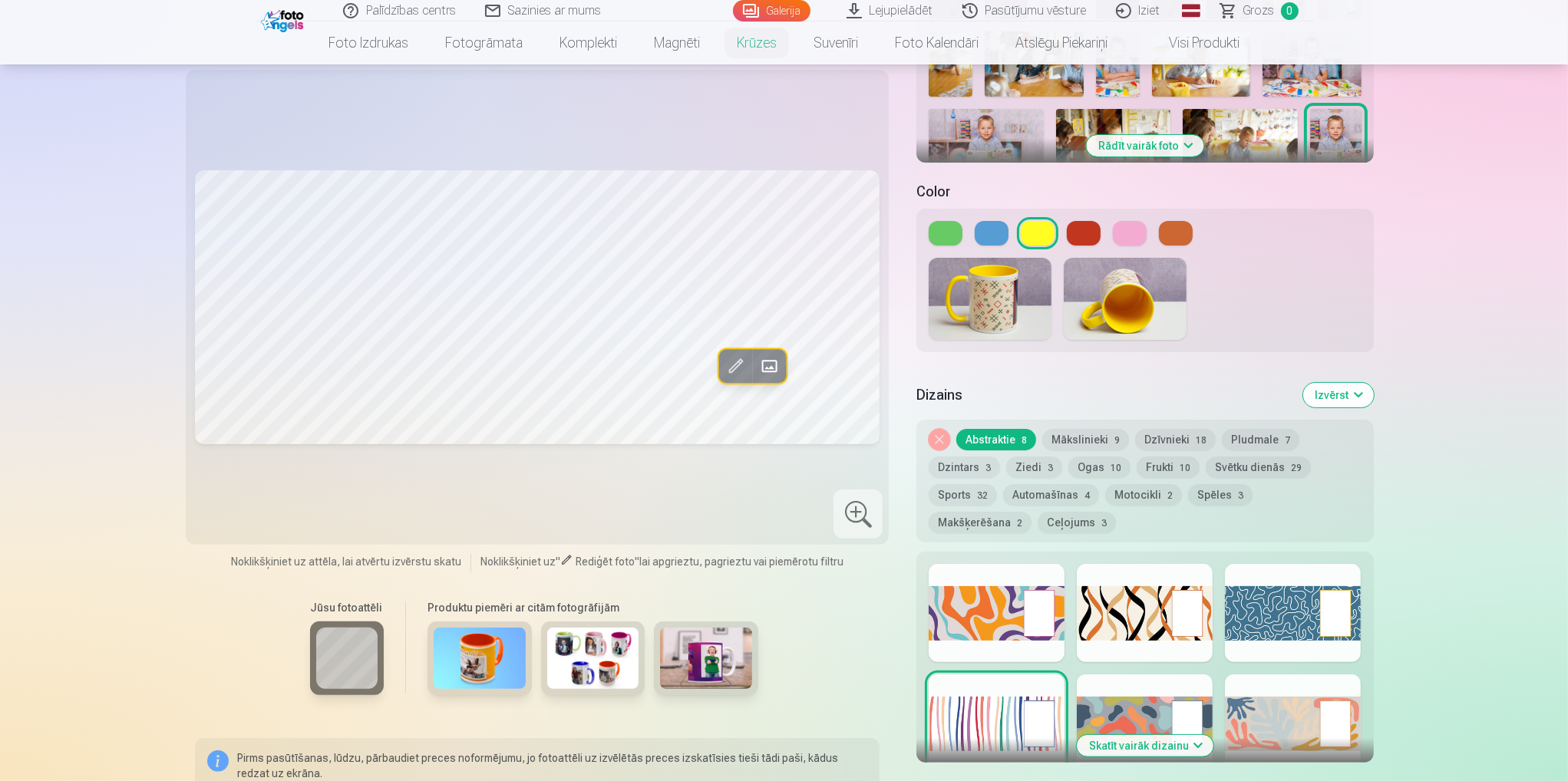
click at [988, 588] on div at bounding box center [996, 612] width 136 height 98
click at [1105, 590] on div at bounding box center [1144, 612] width 136 height 98
click at [1279, 590] on div at bounding box center [1292, 612] width 136 height 98
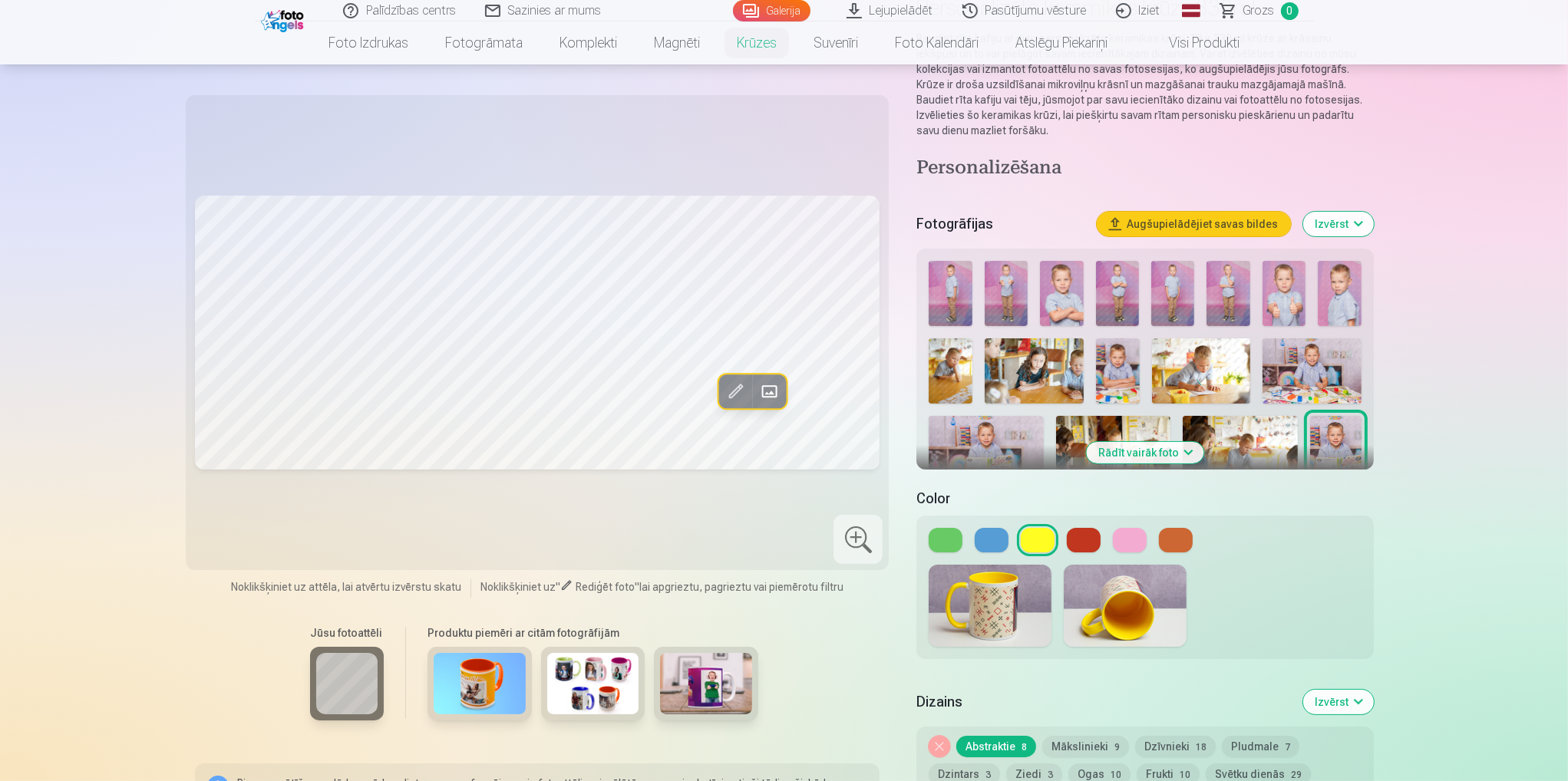
scroll to position [0, 0]
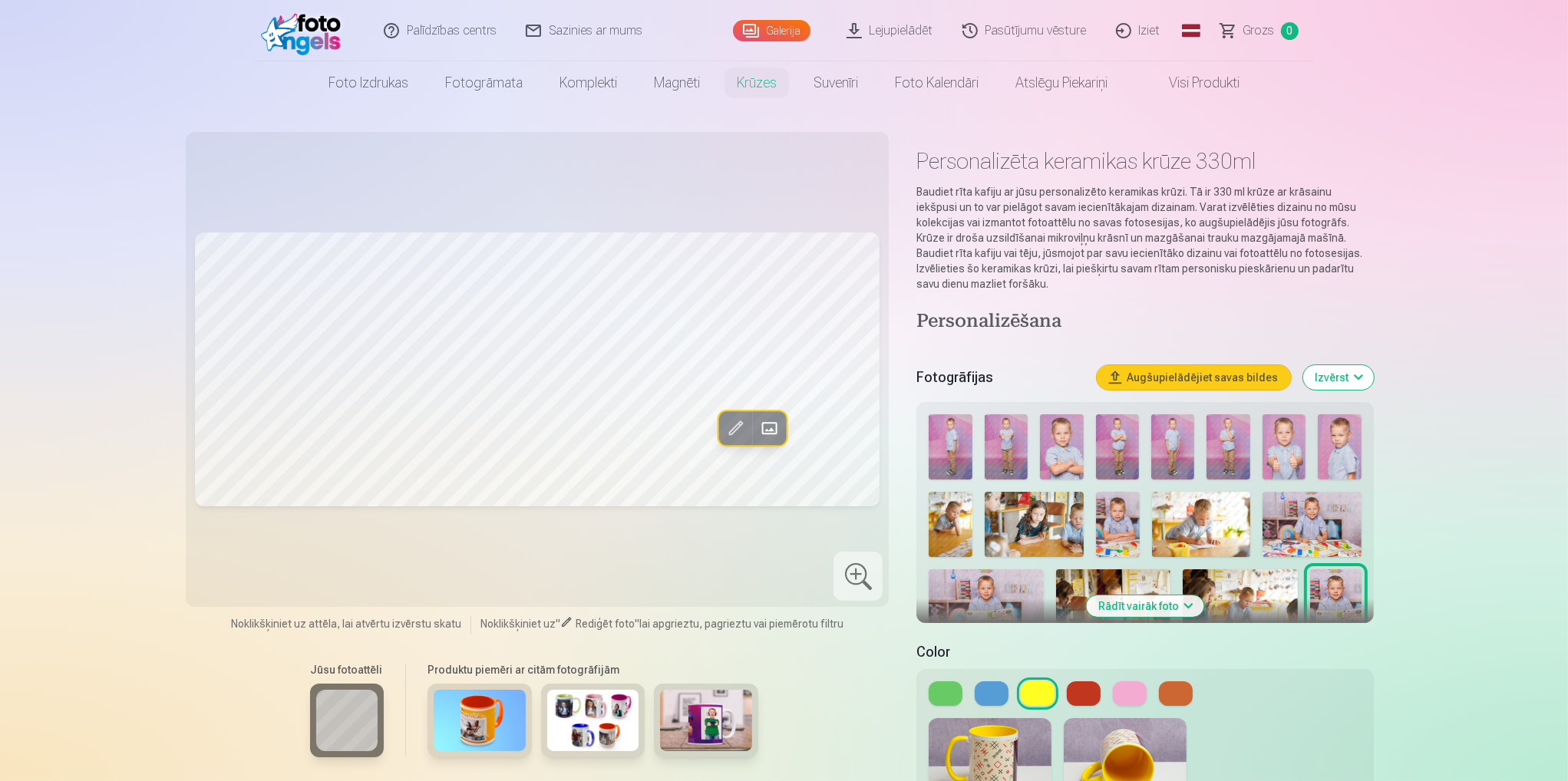
click at [1202, 76] on link "Visi produkti" at bounding box center [1191, 82] width 132 height 43
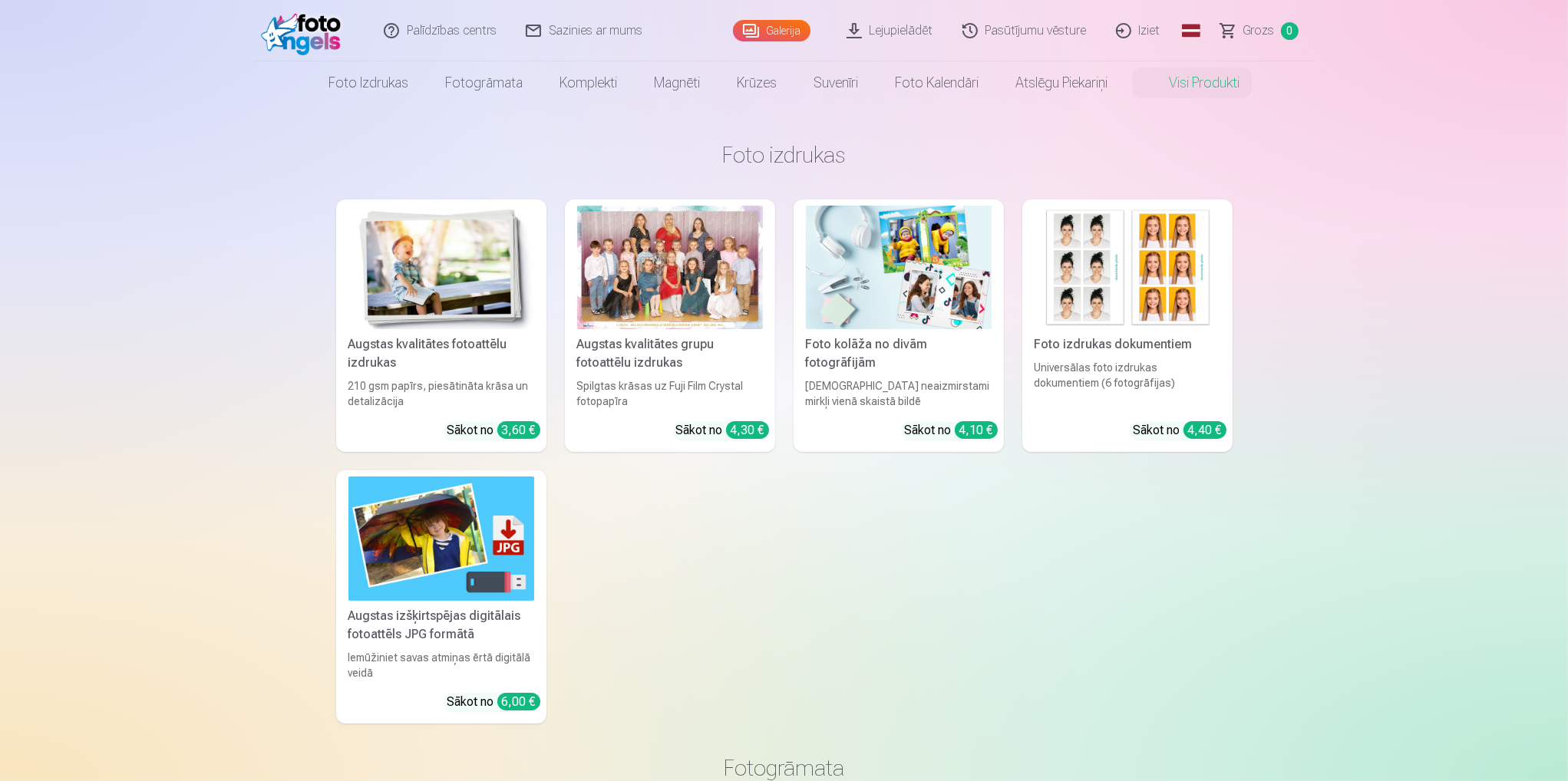
click at [794, 23] on link "Galerija" at bounding box center [771, 30] width 78 height 21
